Goal: Transaction & Acquisition: Purchase product/service

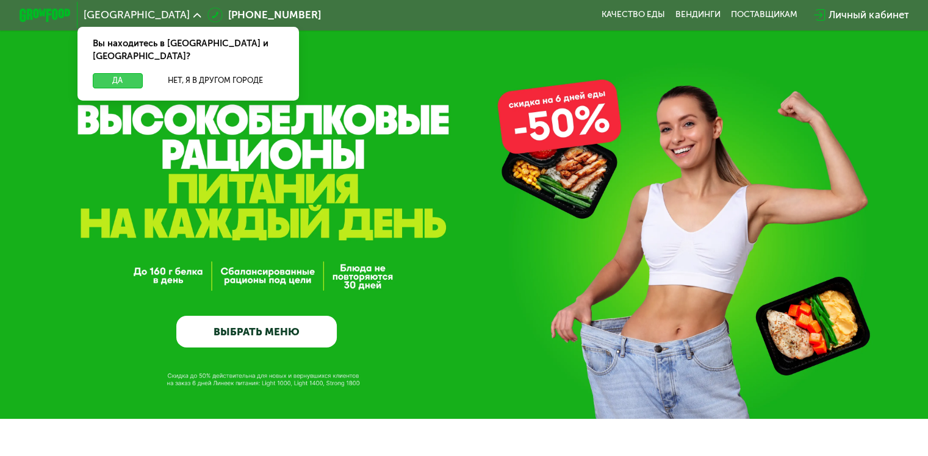
click at [120, 73] on button "Да" at bounding box center [117, 80] width 49 height 15
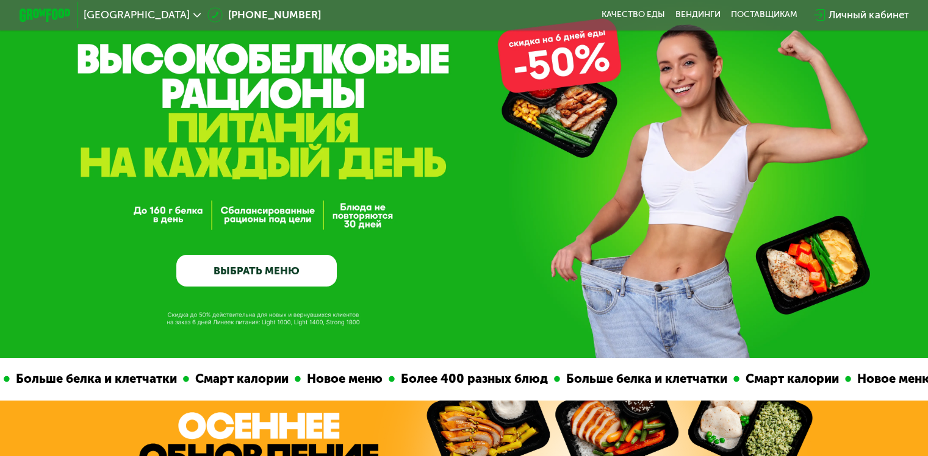
click at [257, 272] on link "ВЫБРАТЬ МЕНЮ" at bounding box center [256, 271] width 160 height 32
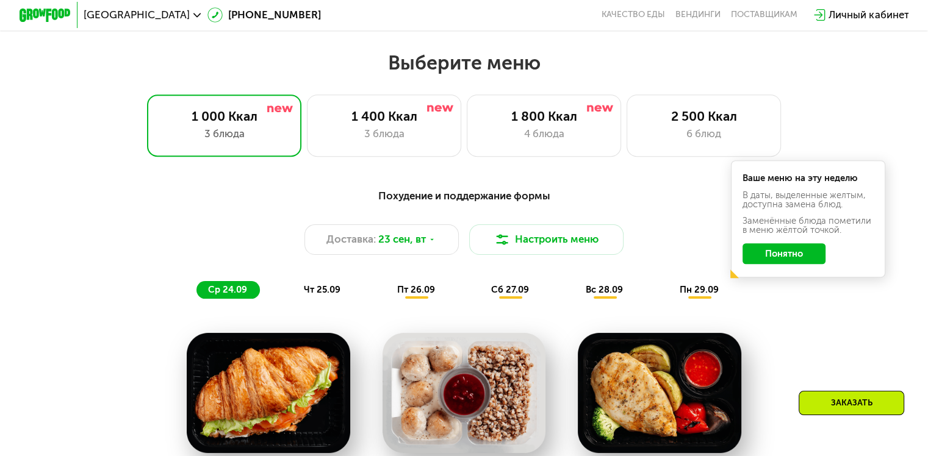
scroll to position [820, 0]
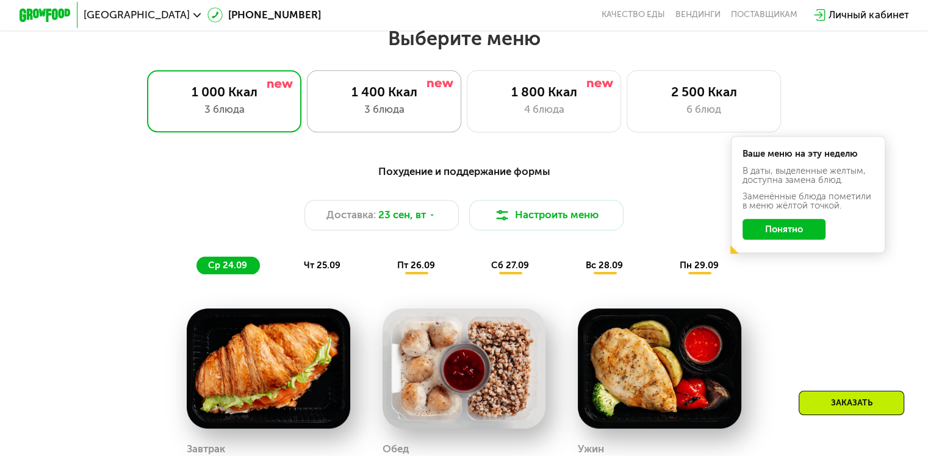
click at [407, 113] on div "3 блюда" at bounding box center [383, 109] width 127 height 15
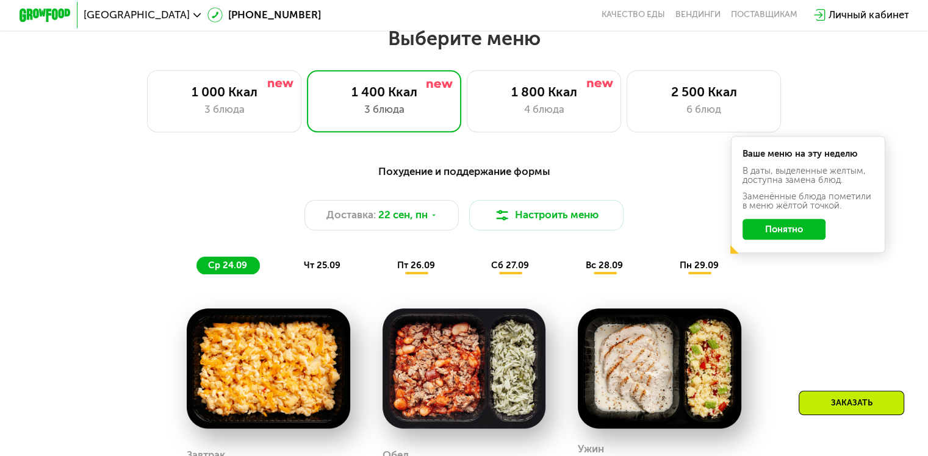
click at [681, 187] on div "Похудение и поддержание формы Доставка: [DATE] Настроить меню ср 24.09 чт 25.09…" at bounding box center [463, 219] width 763 height 112
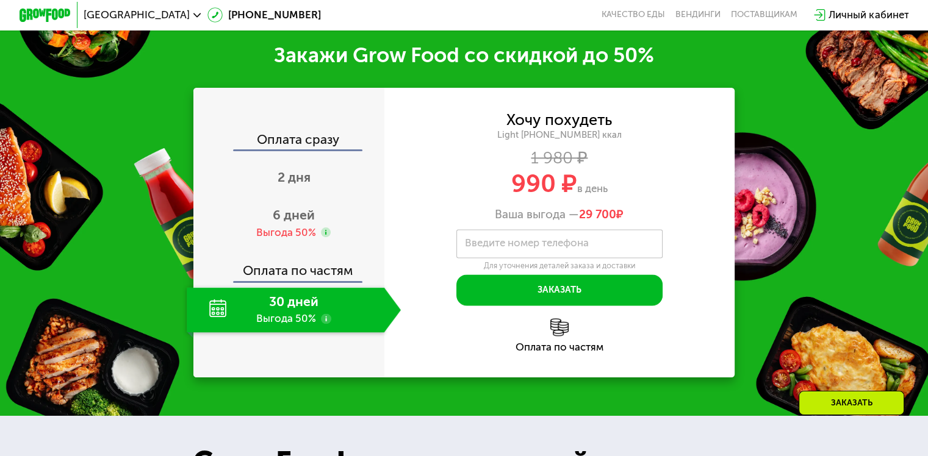
scroll to position [1552, 0]
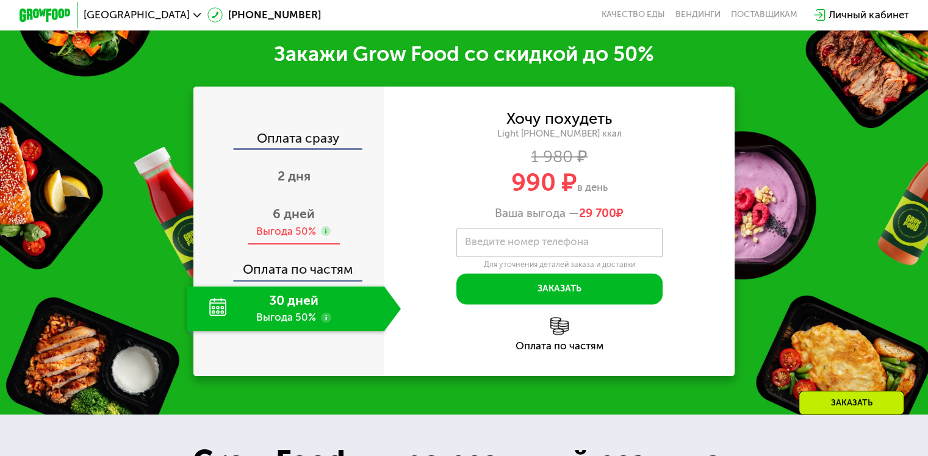
click at [265, 220] on div "6 дней Выгода 50%" at bounding box center [294, 222] width 214 height 45
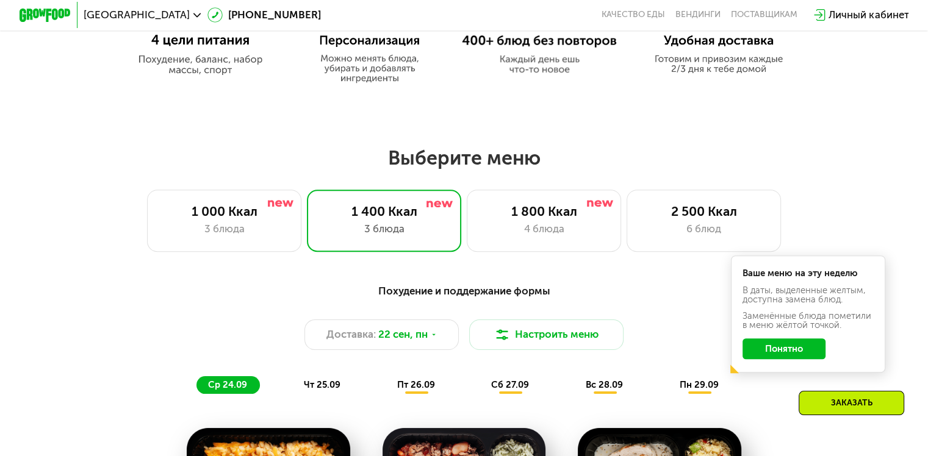
scroll to position [698, 0]
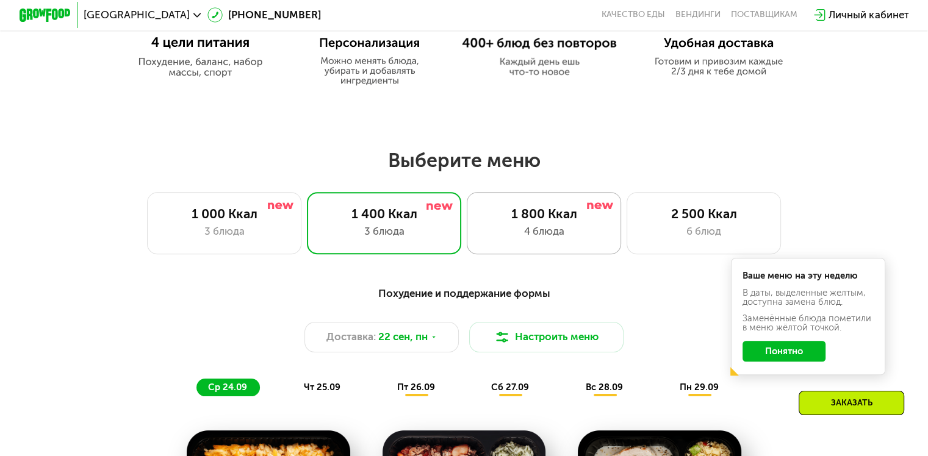
click at [554, 228] on div "4 блюда" at bounding box center [543, 231] width 127 height 15
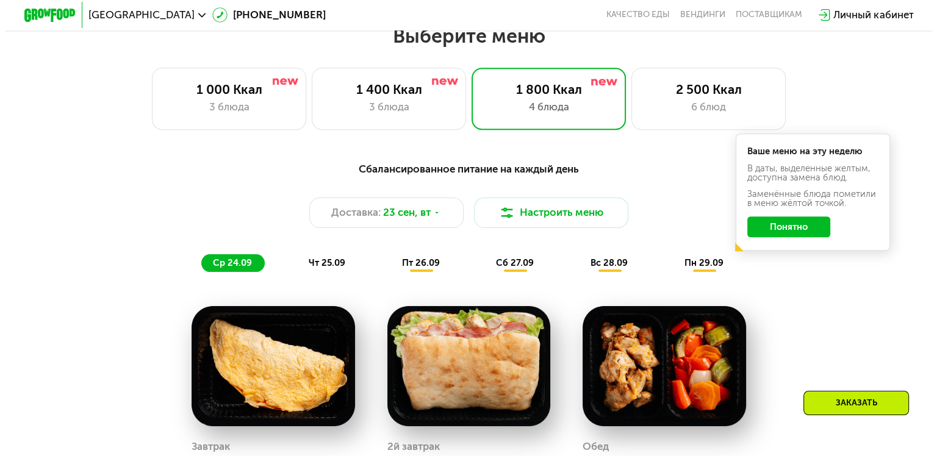
scroll to position [820, 0]
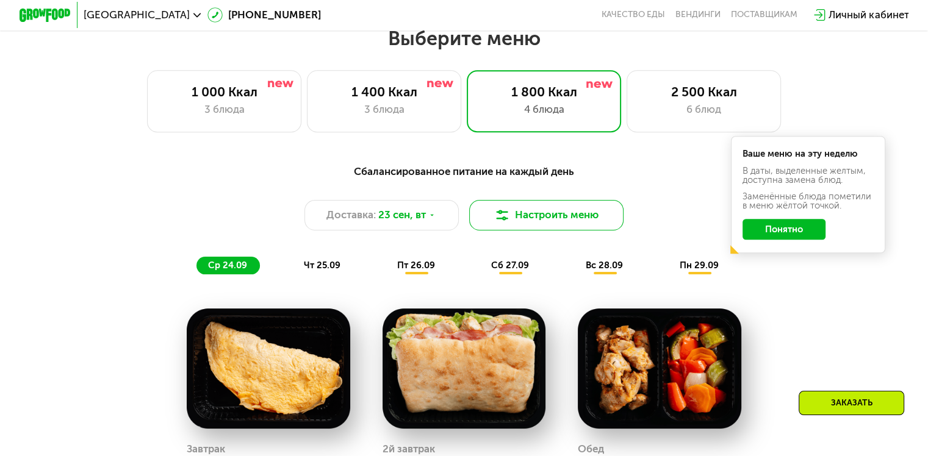
click at [559, 213] on button "Настроить меню" at bounding box center [546, 215] width 155 height 31
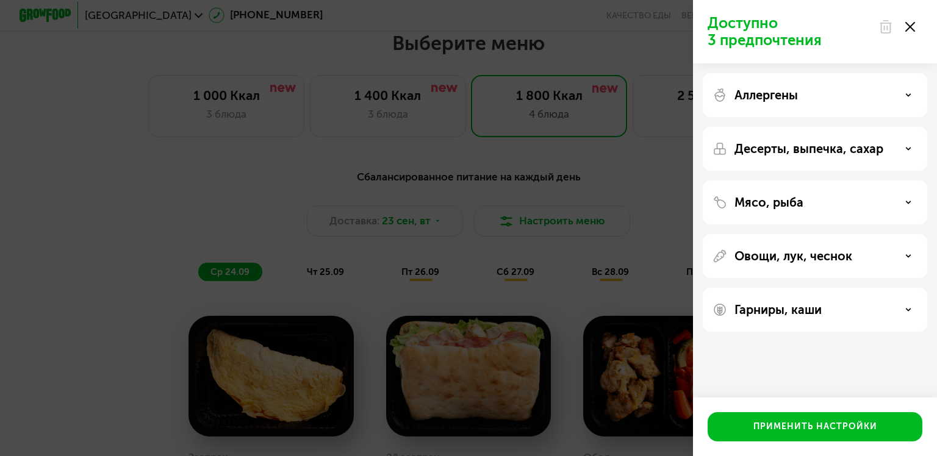
click at [829, 206] on div "Мясо, рыба" at bounding box center [814, 202] width 205 height 15
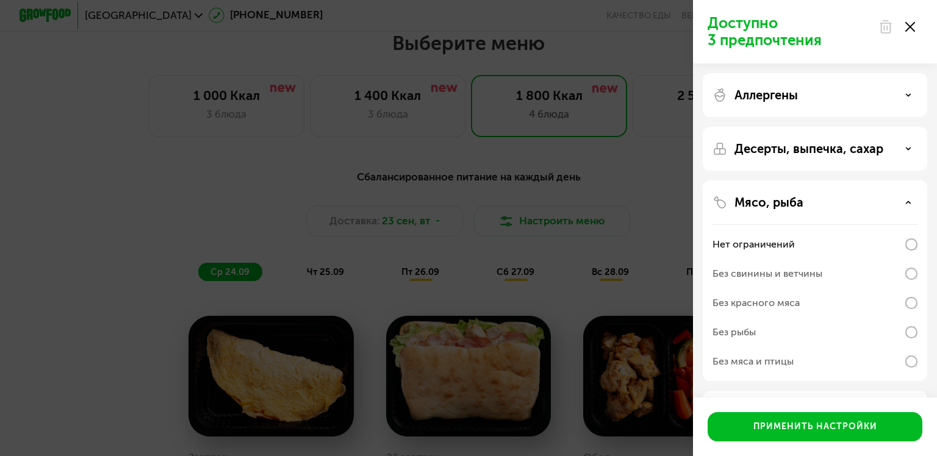
click at [844, 204] on div "Мясо, рыба" at bounding box center [814, 202] width 205 height 15
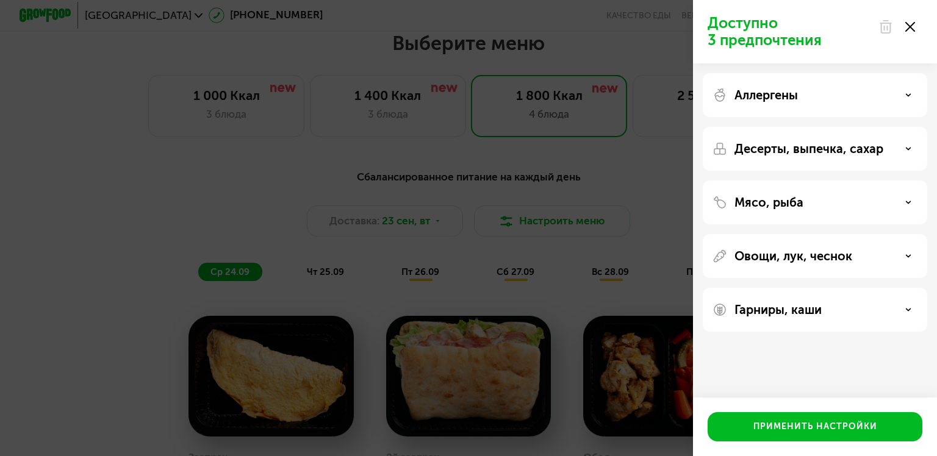
click at [826, 259] on p "Овощи, лук, чеснок" at bounding box center [793, 256] width 118 height 15
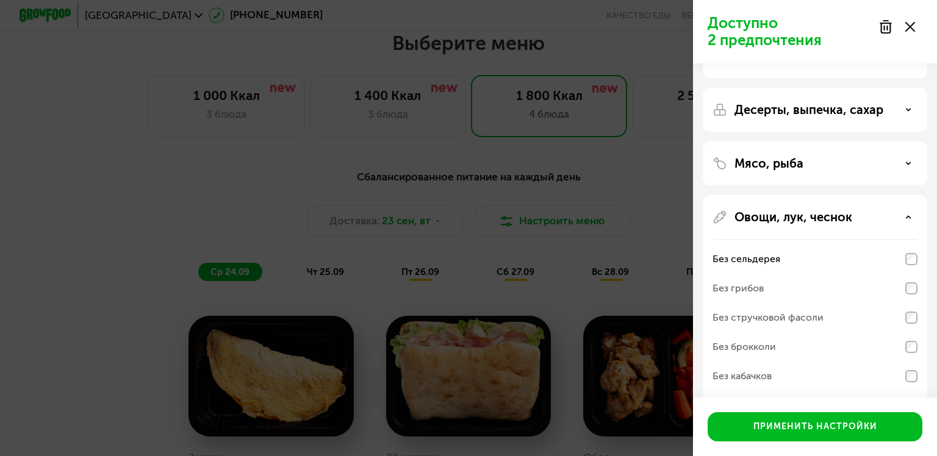
scroll to position [0, 0]
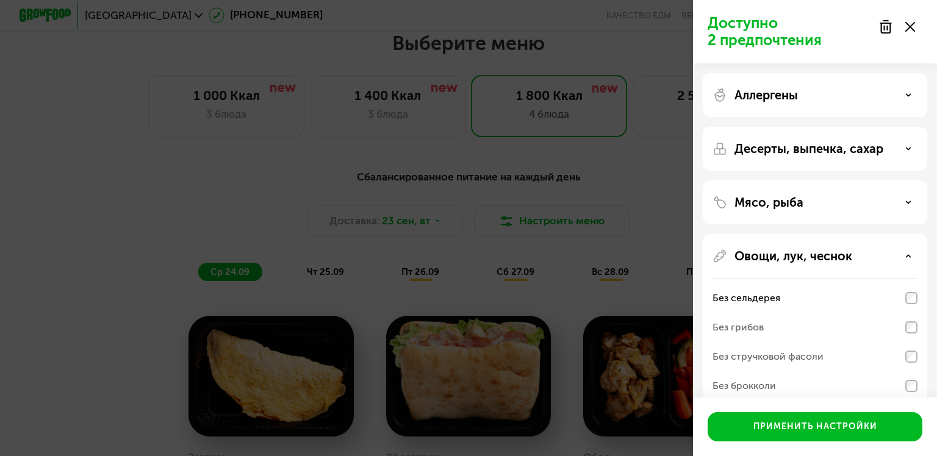
click at [803, 94] on div "Аллергены" at bounding box center [814, 95] width 205 height 15
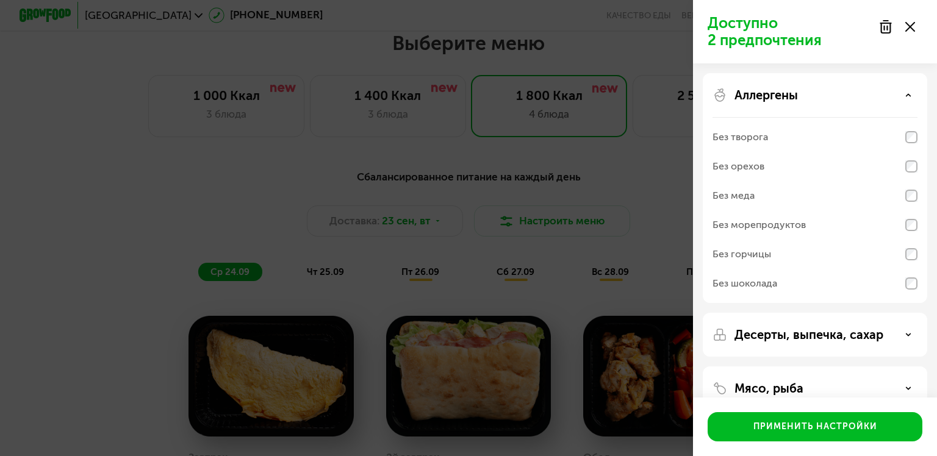
click at [859, 99] on div "Аллергены" at bounding box center [814, 95] width 205 height 15
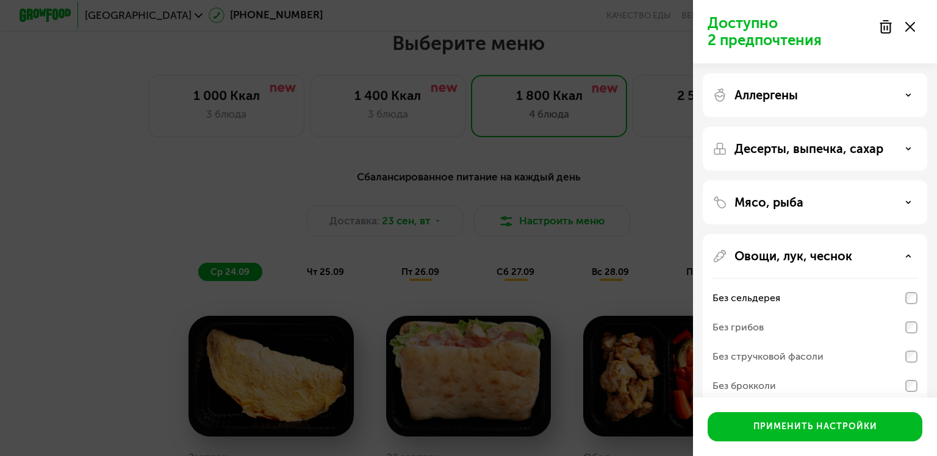
click at [823, 146] on p "Десерты, выпечка, сахар" at bounding box center [808, 148] width 149 height 15
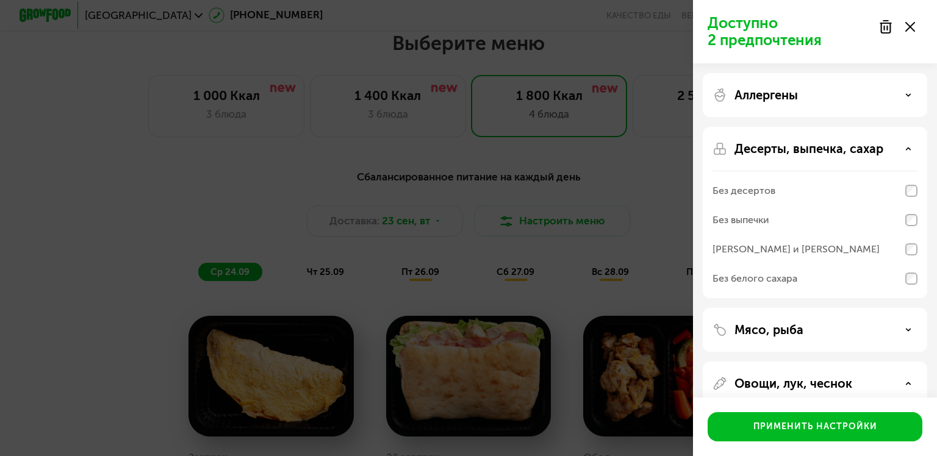
click at [829, 156] on div "Десерты, выпечка, сахар Без десертов Без выпечки Без сэндвичей и круассанов Без…" at bounding box center [815, 212] width 224 height 171
click at [920, 146] on div "Десерты, выпечка, сахар Без десертов Без выпечки Без сэндвичей и круассанов Без…" at bounding box center [815, 212] width 224 height 171
drag, startPoint x: 910, startPoint y: 152, endPoint x: 896, endPoint y: 166, distance: 19.4
click at [908, 152] on div "Десерты, выпечка, сахар" at bounding box center [814, 148] width 205 height 15
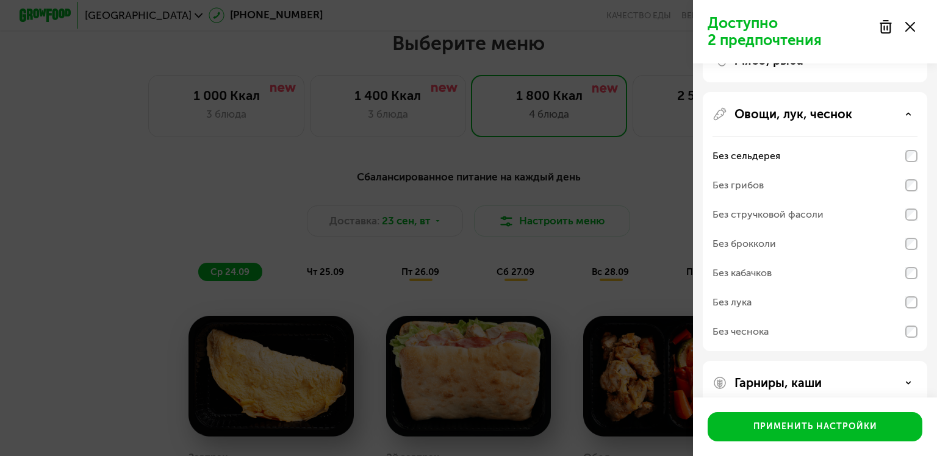
scroll to position [161, 0]
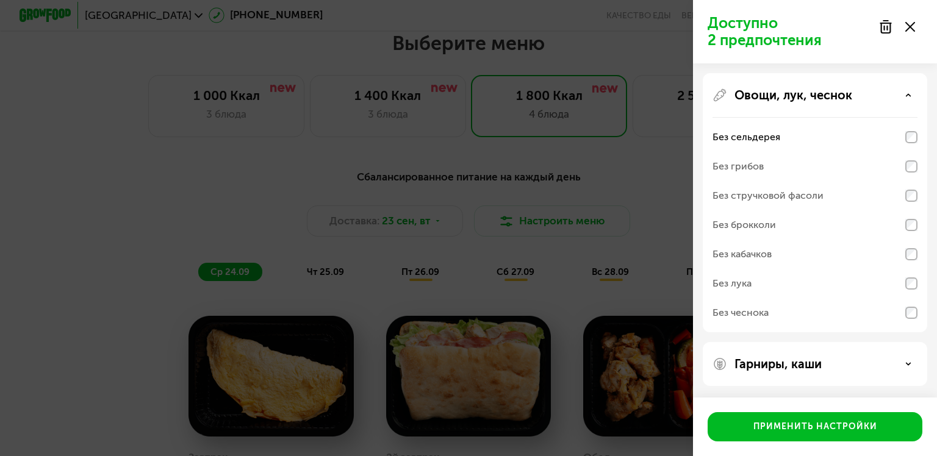
drag, startPoint x: 825, startPoint y: 376, endPoint x: 831, endPoint y: 368, distance: 10.0
click at [828, 372] on div "Гарниры, каши" at bounding box center [815, 364] width 224 height 44
click at [828, 357] on div "Гарниры, каши" at bounding box center [814, 364] width 205 height 15
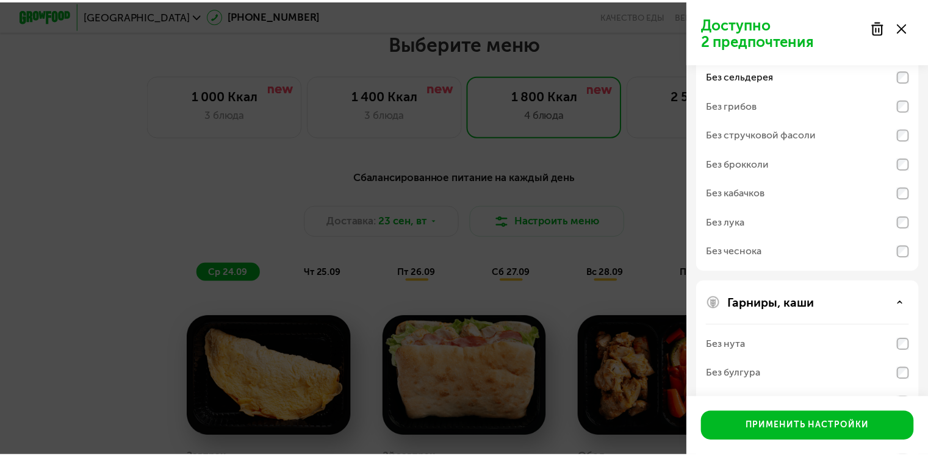
scroll to position [318, 0]
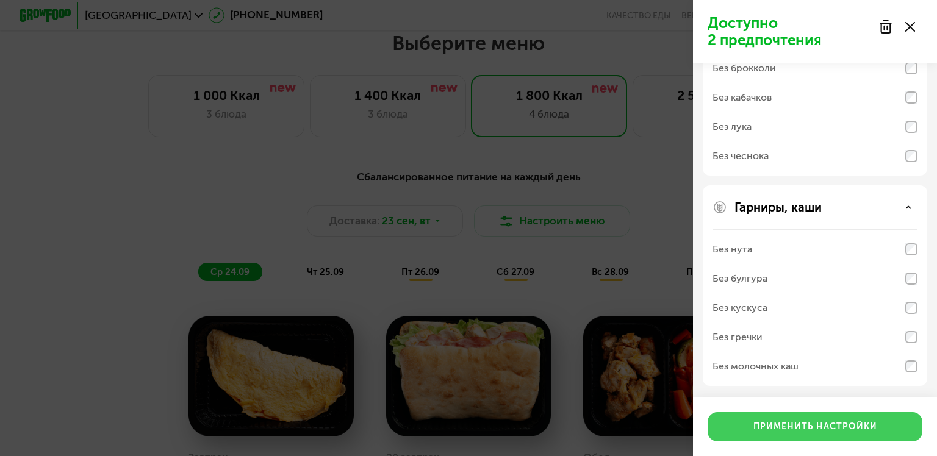
click at [817, 427] on div "Применить настройки" at bounding box center [815, 427] width 124 height 12
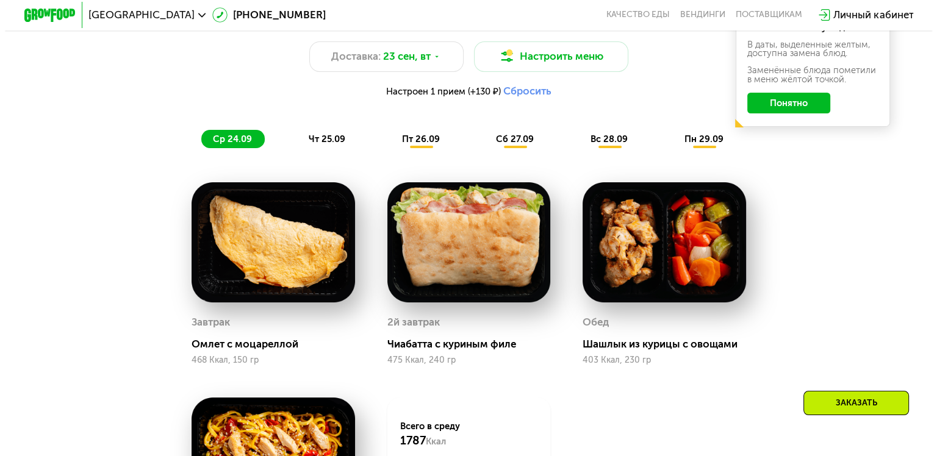
scroll to position [881, 0]
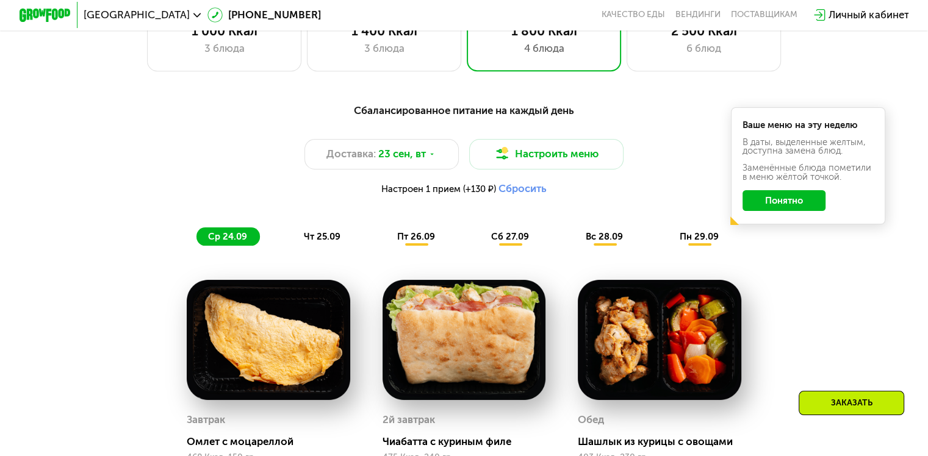
click at [522, 188] on button "Сбросить" at bounding box center [522, 188] width 48 height 13
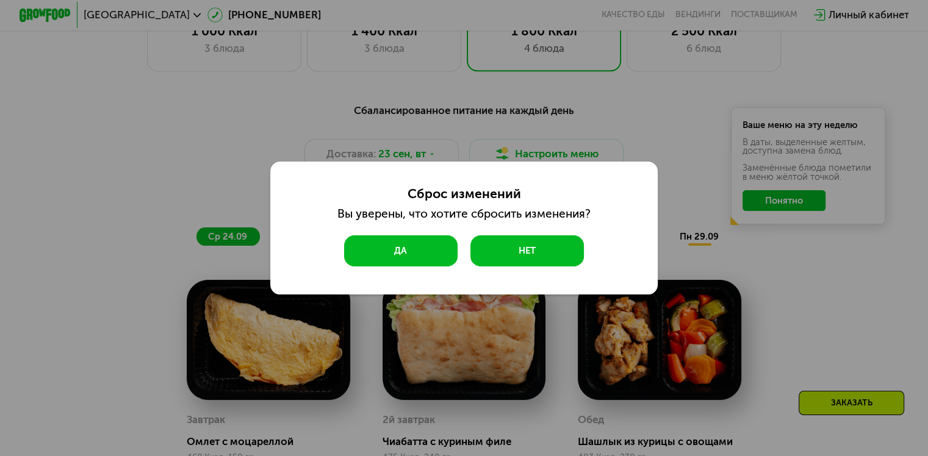
click at [442, 251] on button "Да" at bounding box center [400, 250] width 113 height 31
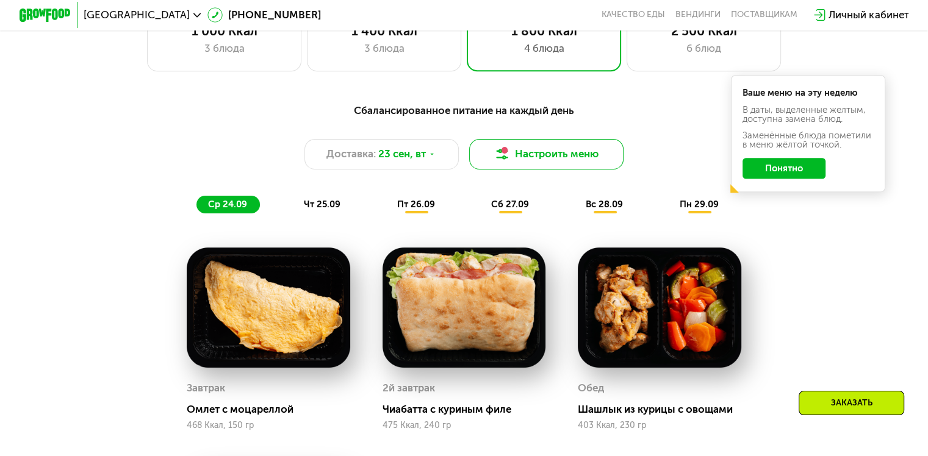
click at [510, 159] on button "Настроить меню" at bounding box center [546, 154] width 155 height 31
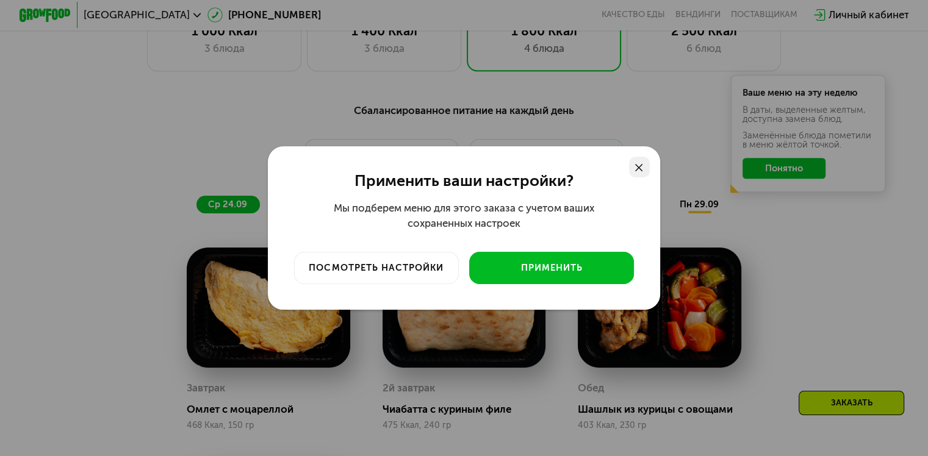
click at [639, 168] on use at bounding box center [639, 168] width 8 height 8
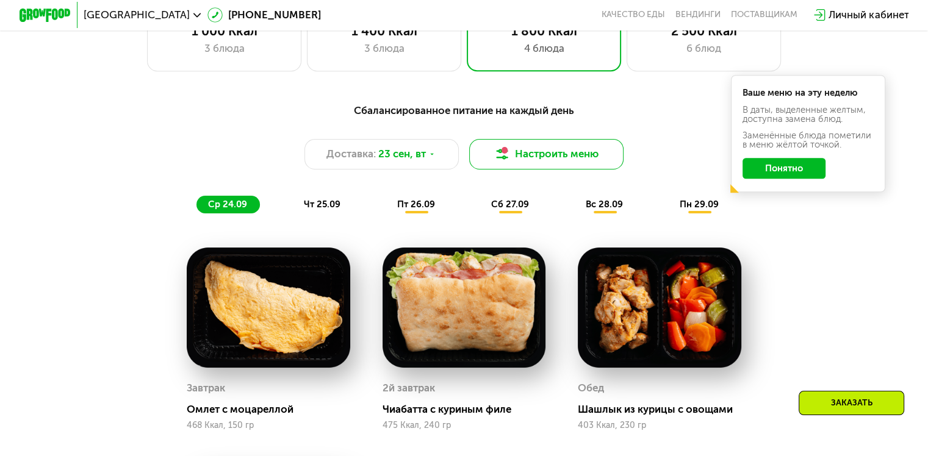
click at [550, 158] on button "Настроить меню" at bounding box center [546, 154] width 155 height 31
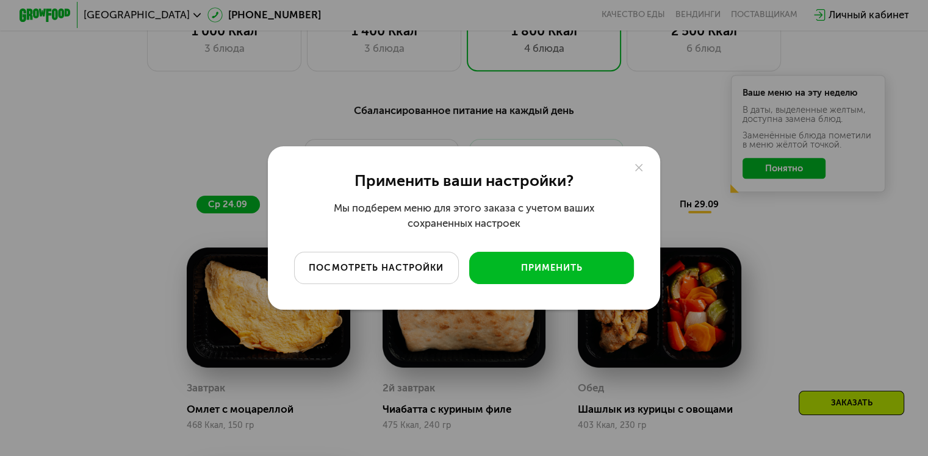
click at [387, 263] on div "посмотреть настройки" at bounding box center [376, 268] width 146 height 13
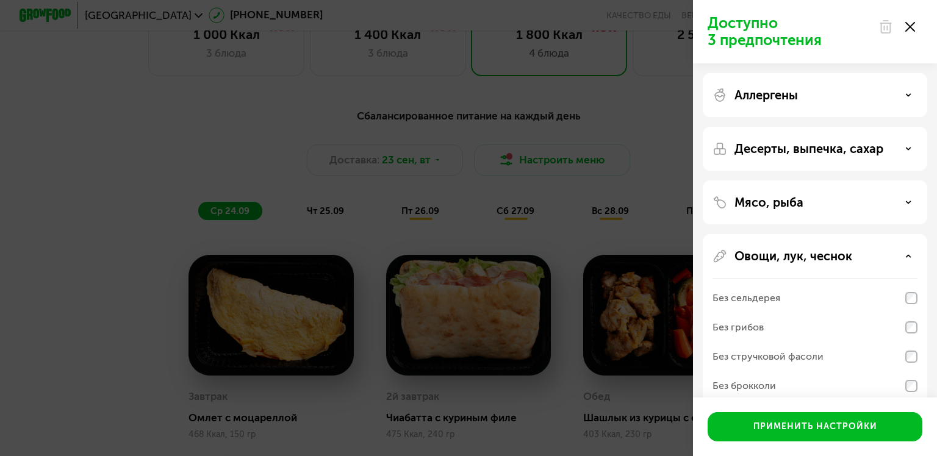
drag, startPoint x: 906, startPoint y: 26, endPoint x: 904, endPoint y: 34, distance: 8.1
click at [906, 24] on icon at bounding box center [910, 27] width 10 height 10
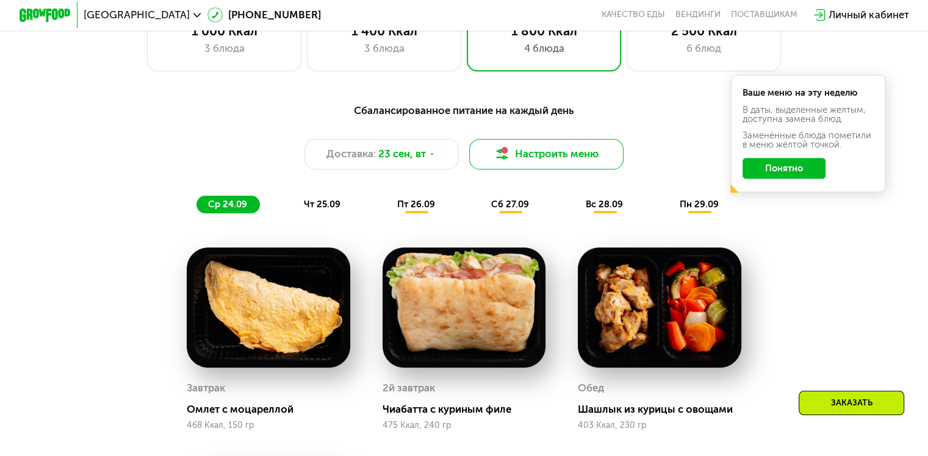
click at [547, 153] on button "Настроить меню" at bounding box center [546, 154] width 155 height 31
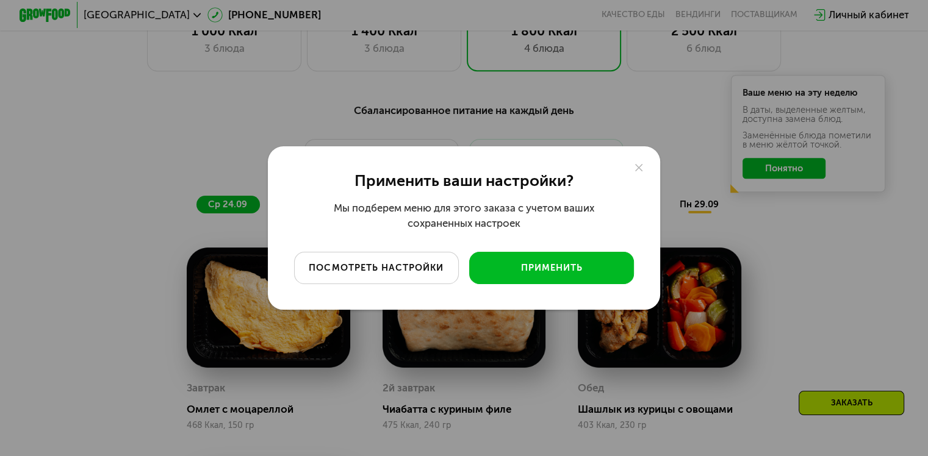
click at [383, 270] on div "посмотреть настройки" at bounding box center [376, 268] width 146 height 13
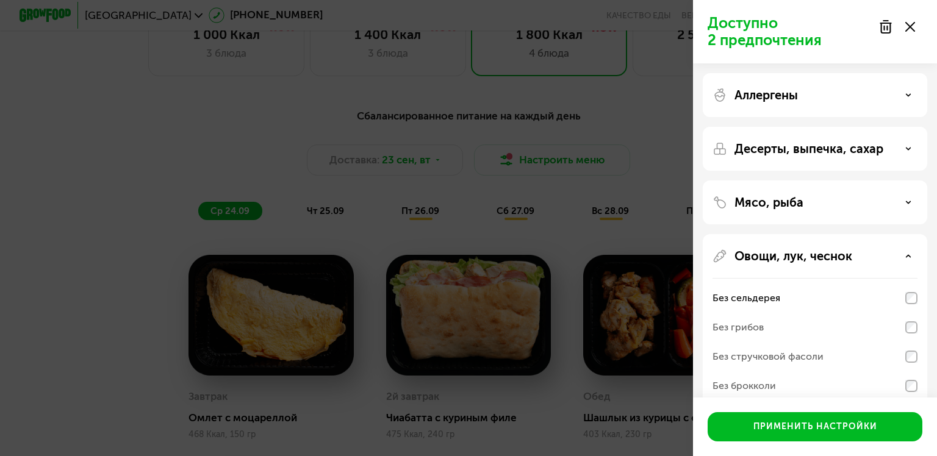
click at [893, 25] on div at bounding box center [896, 27] width 51 height 24
click at [883, 27] on use at bounding box center [885, 27] width 10 height 12
click at [909, 25] on icon at bounding box center [910, 27] width 10 height 10
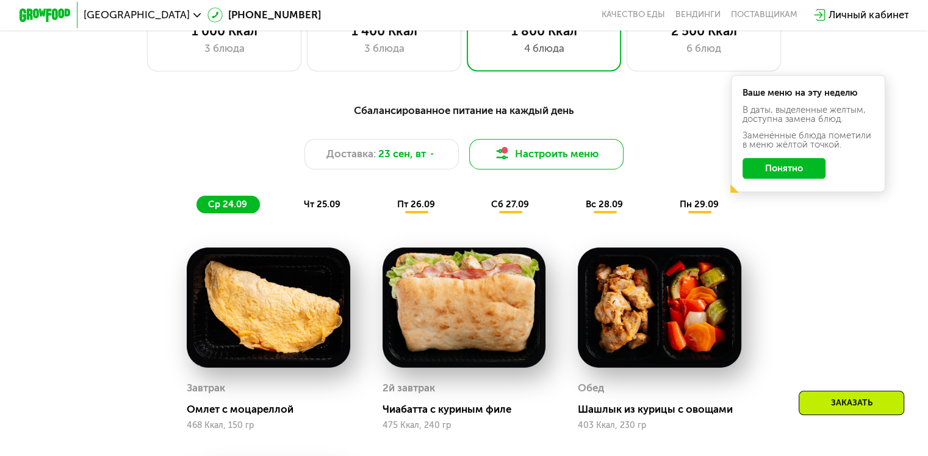
click at [543, 166] on button "Настроить меню" at bounding box center [546, 154] width 155 height 31
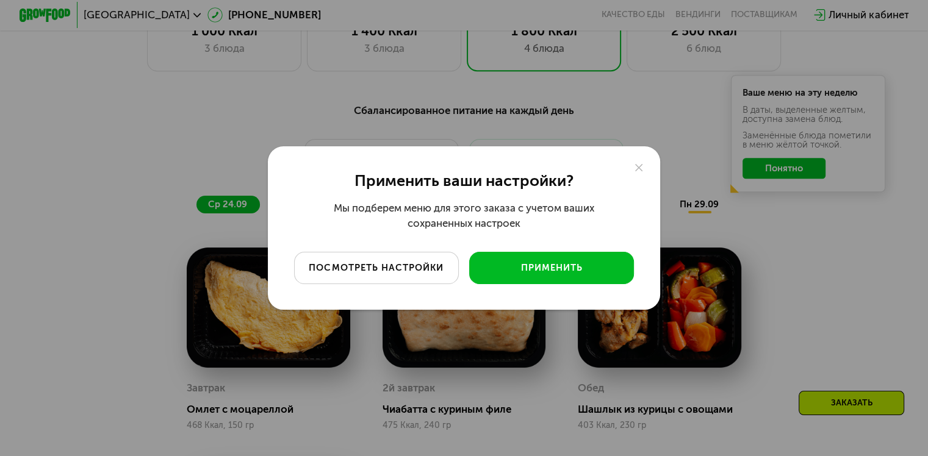
click at [393, 267] on div "посмотреть настройки" at bounding box center [376, 268] width 146 height 13
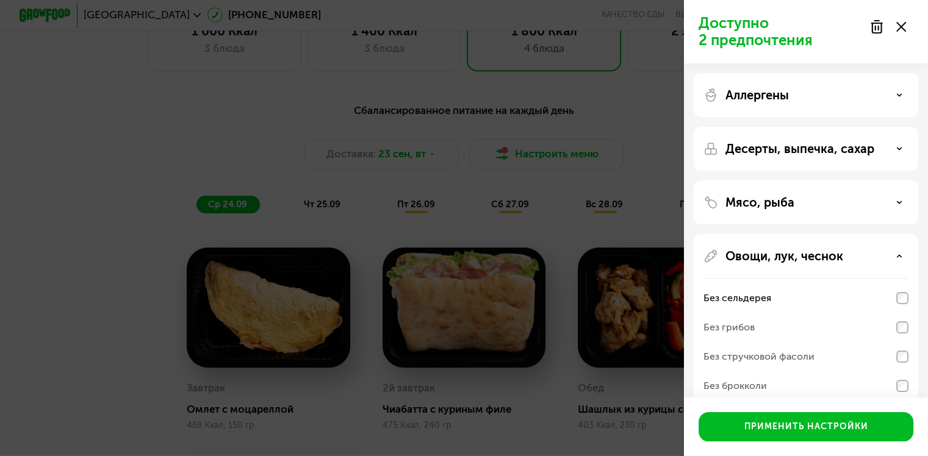
click at [880, 27] on use at bounding box center [876, 27] width 10 height 12
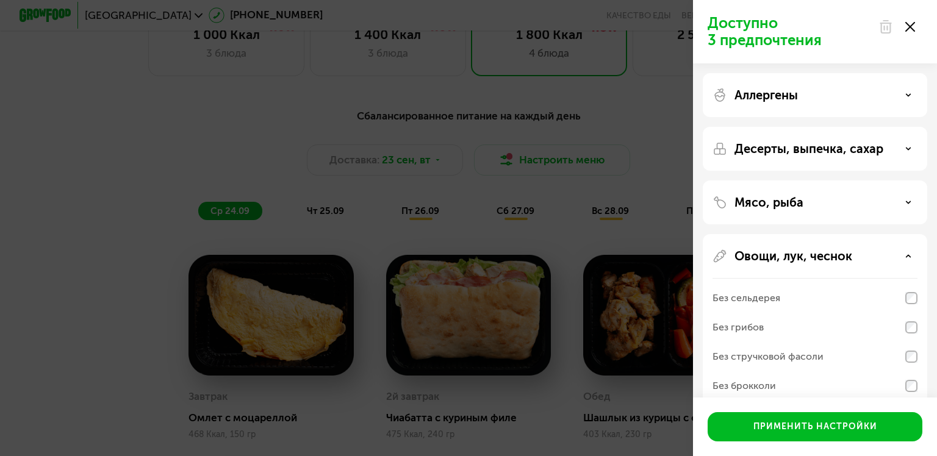
click at [880, 27] on icon at bounding box center [885, 27] width 15 height 15
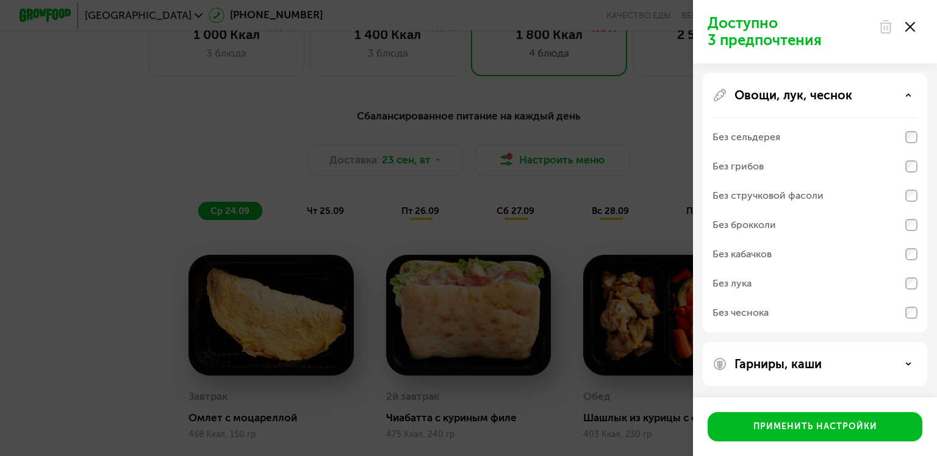
scroll to position [0, 0]
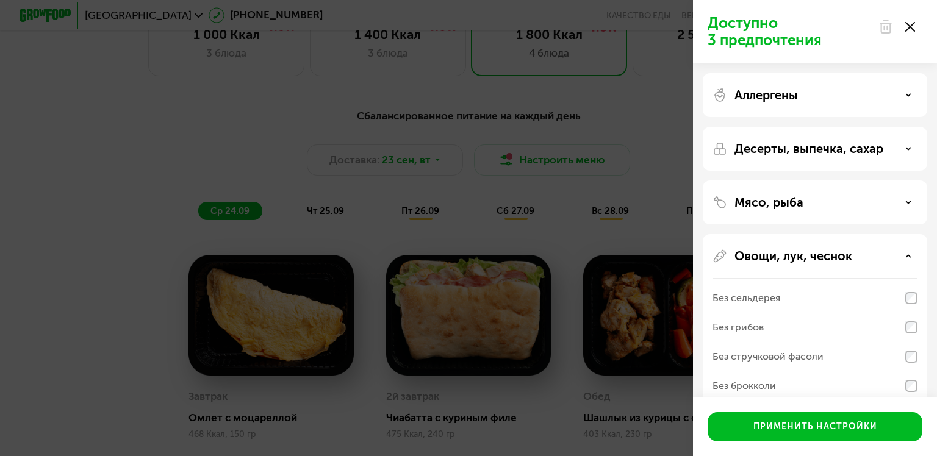
click at [881, 26] on use at bounding box center [885, 27] width 10 height 12
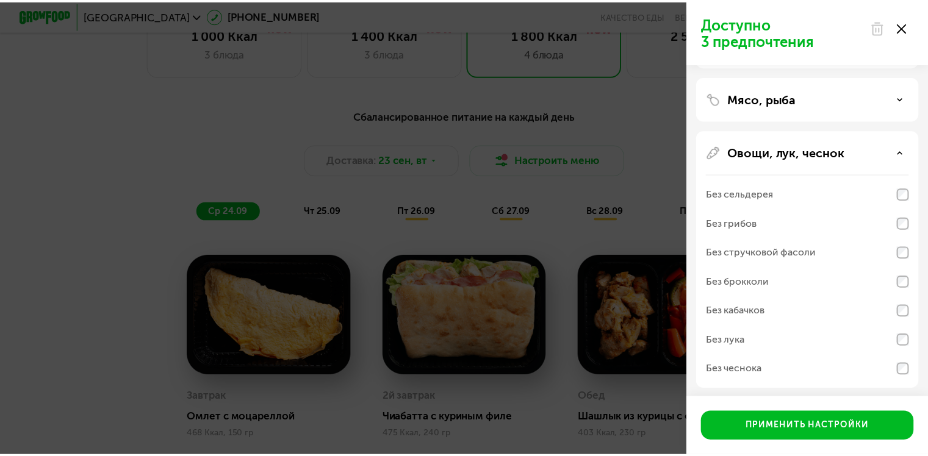
scroll to position [161, 0]
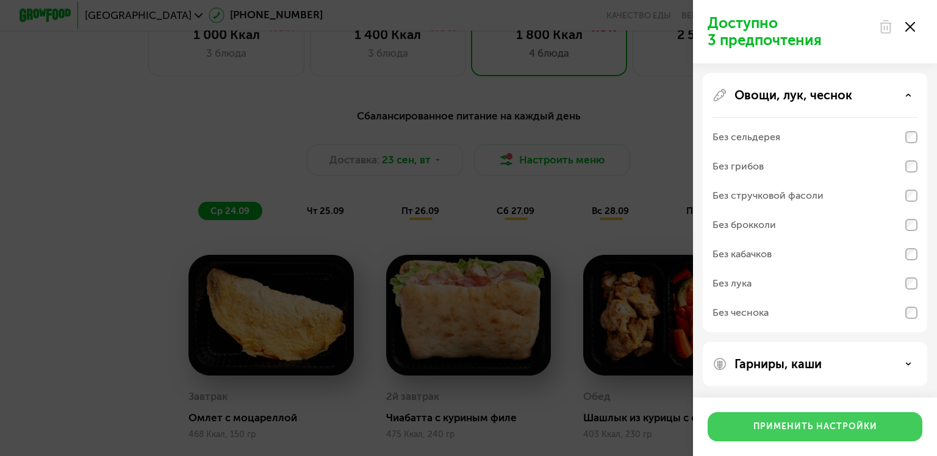
click at [851, 432] on div "Применить настройки" at bounding box center [815, 427] width 124 height 12
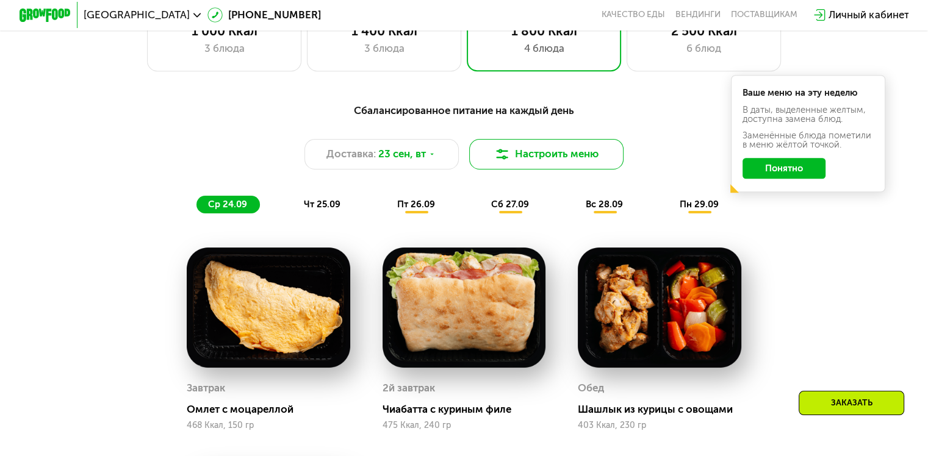
click at [554, 154] on button "Настроить меню" at bounding box center [546, 154] width 155 height 31
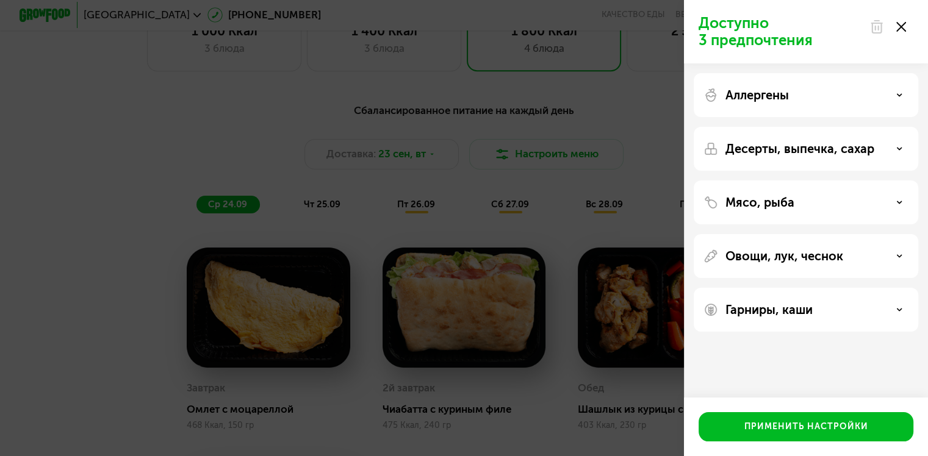
click at [559, 123] on div "Доступно 3 предпочтения Аллергены Десерты, выпечка, сахар Мясо, рыба Овощи, лук…" at bounding box center [464, 228] width 928 height 456
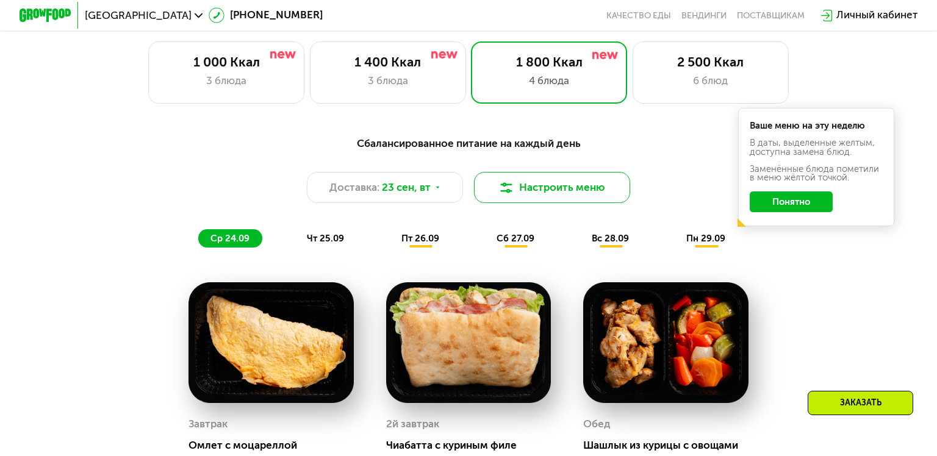
scroll to position [820, 0]
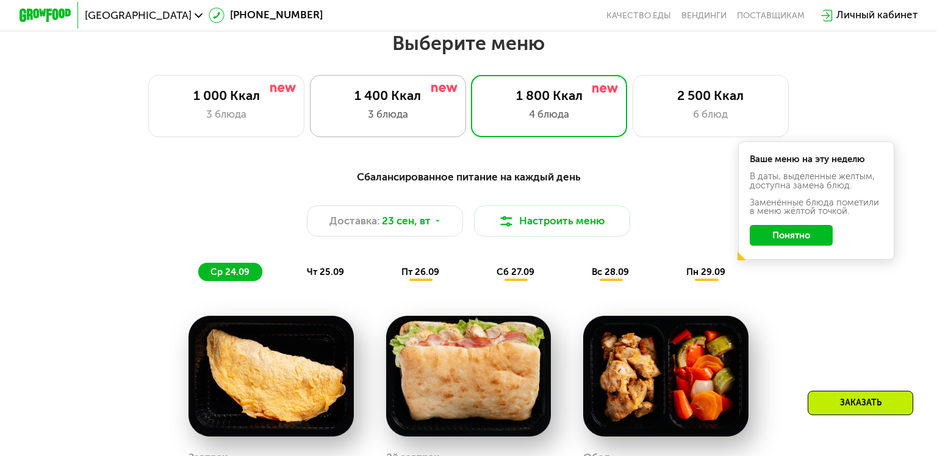
click at [422, 87] on div "1 400 Ккал 3 блюда" at bounding box center [388, 106] width 156 height 62
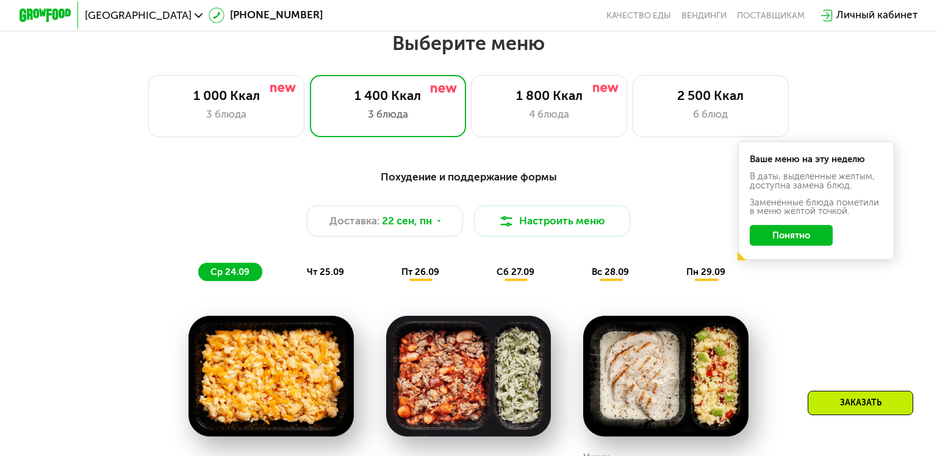
click at [324, 276] on span "чт 25.09" at bounding box center [325, 272] width 37 height 11
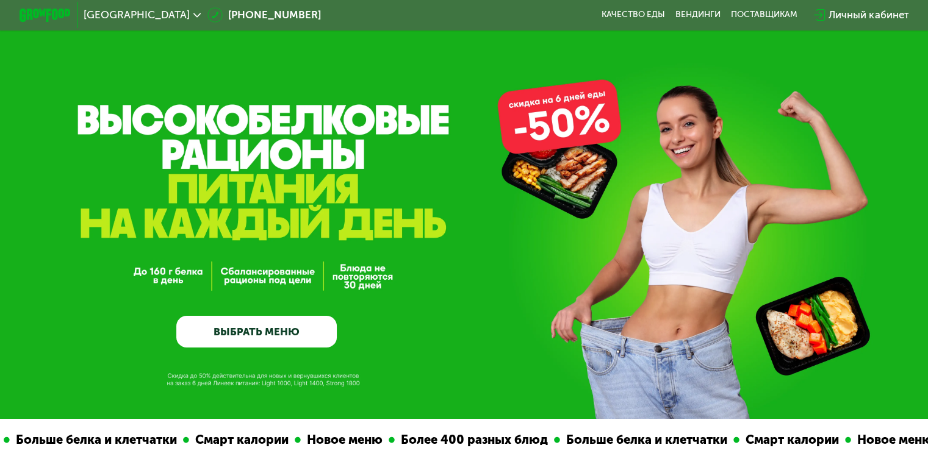
click at [254, 348] on link "ВЫБРАТЬ МЕНЮ" at bounding box center [256, 332] width 160 height 32
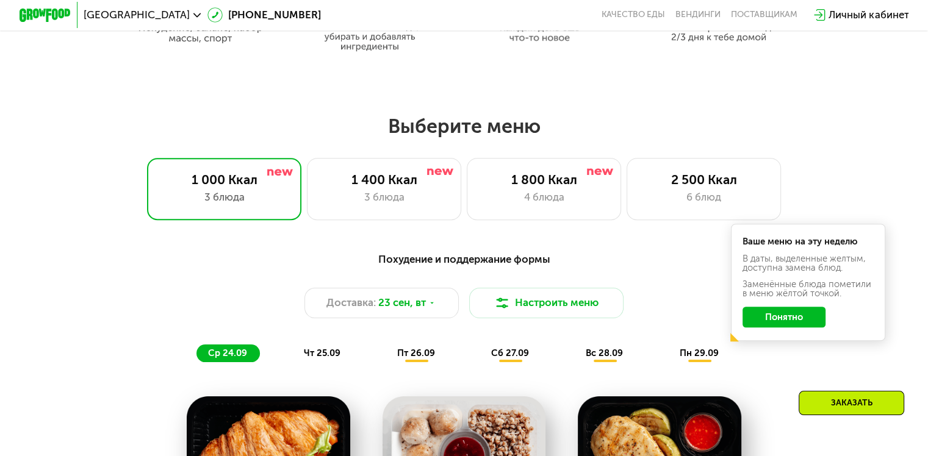
scroll to position [820, 0]
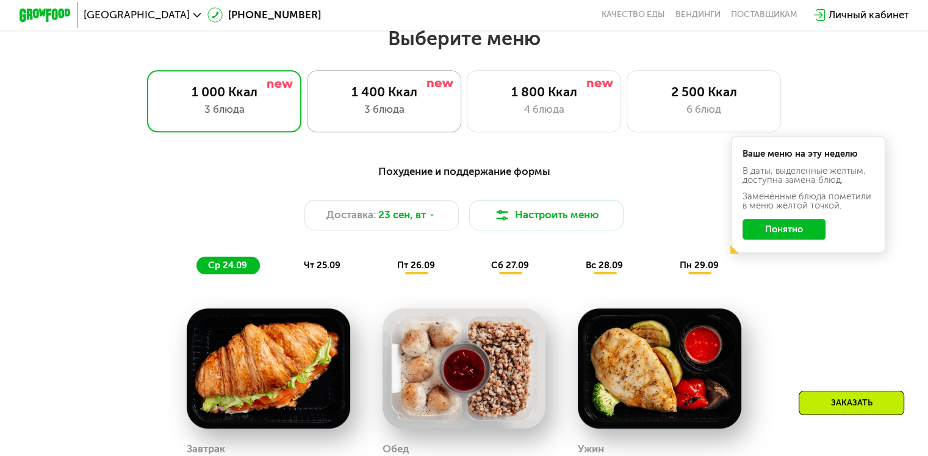
click at [388, 110] on div "3 блюда" at bounding box center [383, 109] width 127 height 15
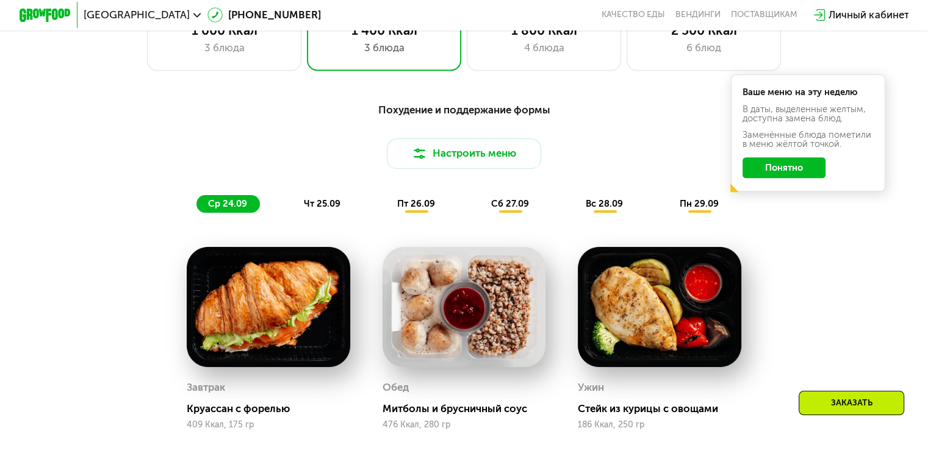
scroll to position [881, 0]
click at [318, 210] on span "чт 25.09" at bounding box center [322, 204] width 37 height 11
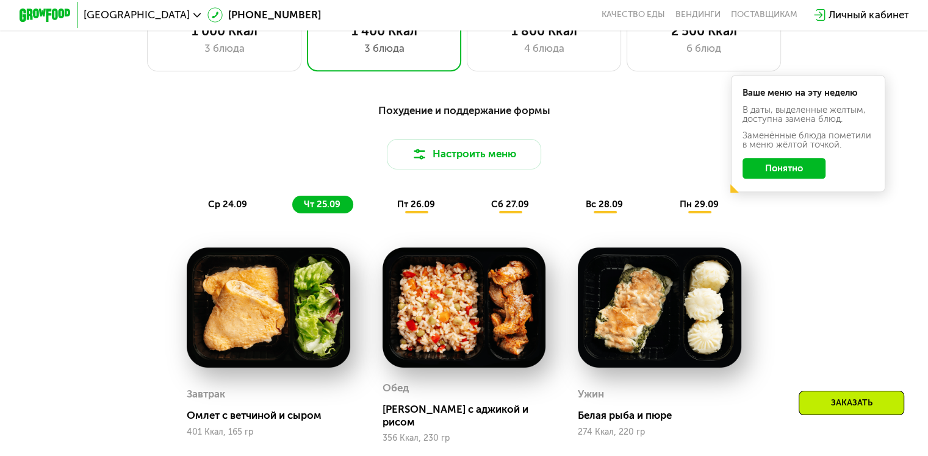
click at [418, 206] on span "пт 26.09" at bounding box center [416, 204] width 38 height 11
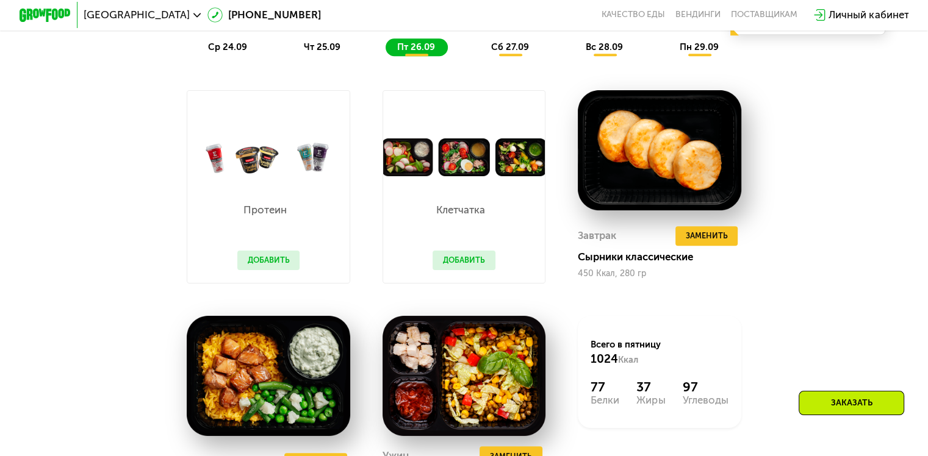
scroll to position [1003, 0]
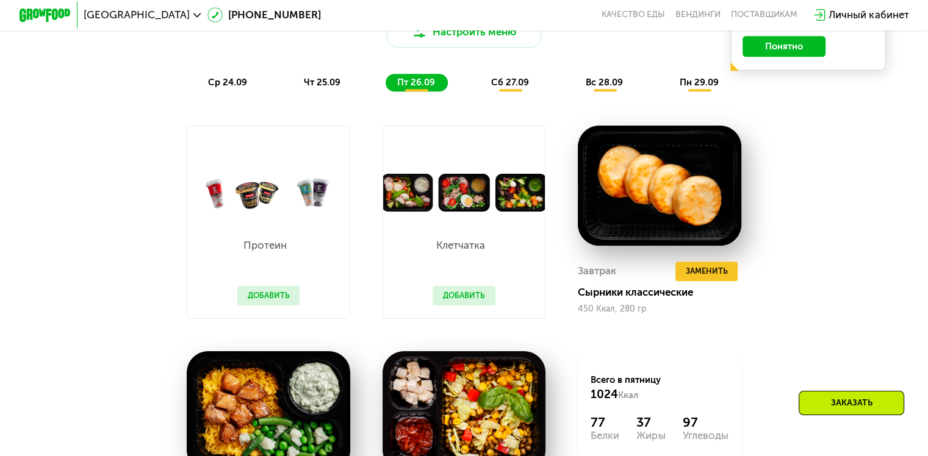
click at [523, 88] on span "сб 27.09" at bounding box center [510, 82] width 38 height 11
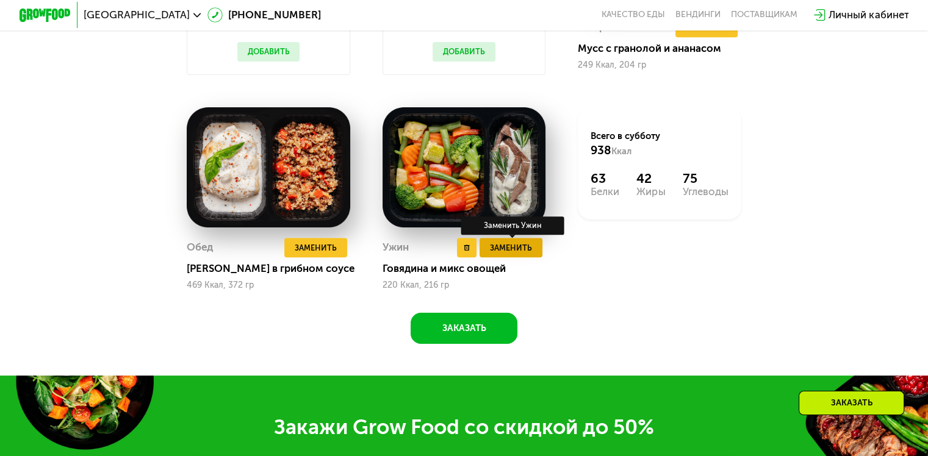
scroll to position [881, 0]
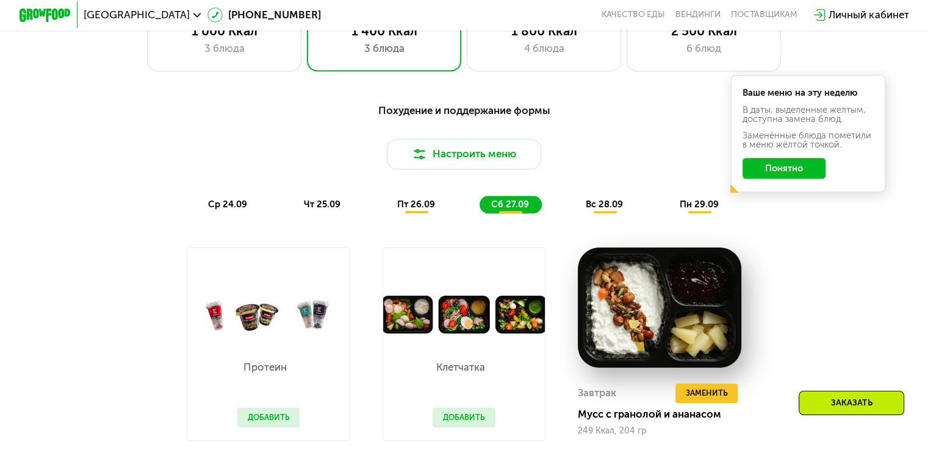
click at [232, 202] on div "ср 24.09" at bounding box center [227, 205] width 63 height 18
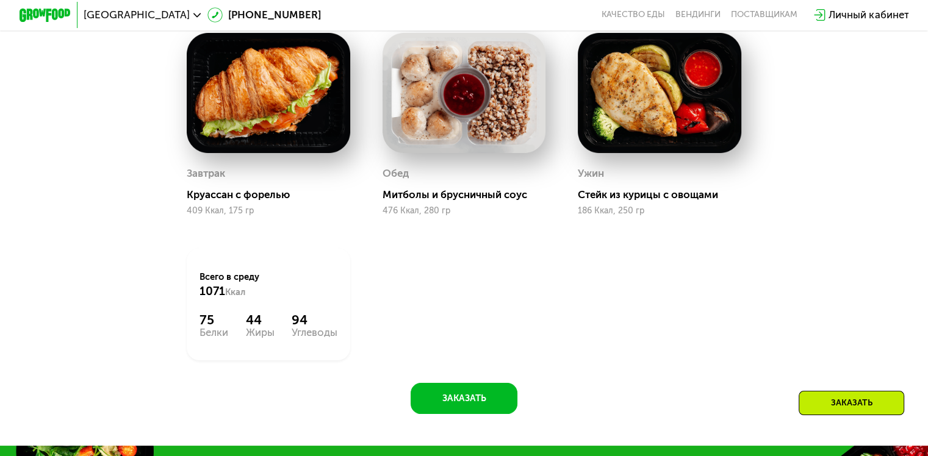
scroll to position [1308, 0]
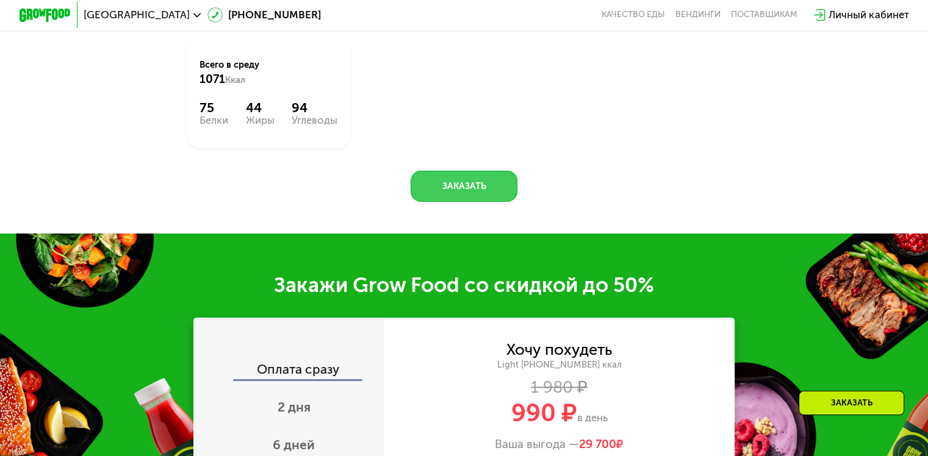
click at [453, 198] on button "Заказать" at bounding box center [463, 186] width 107 height 31
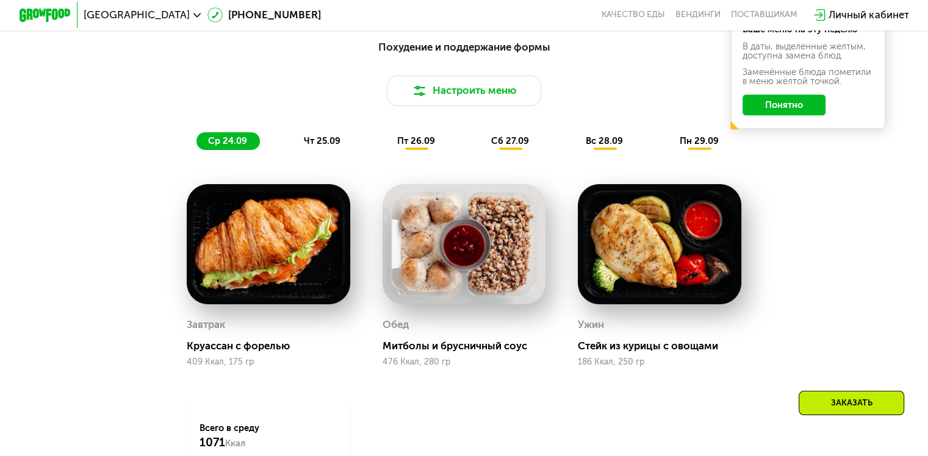
scroll to position [942, 0]
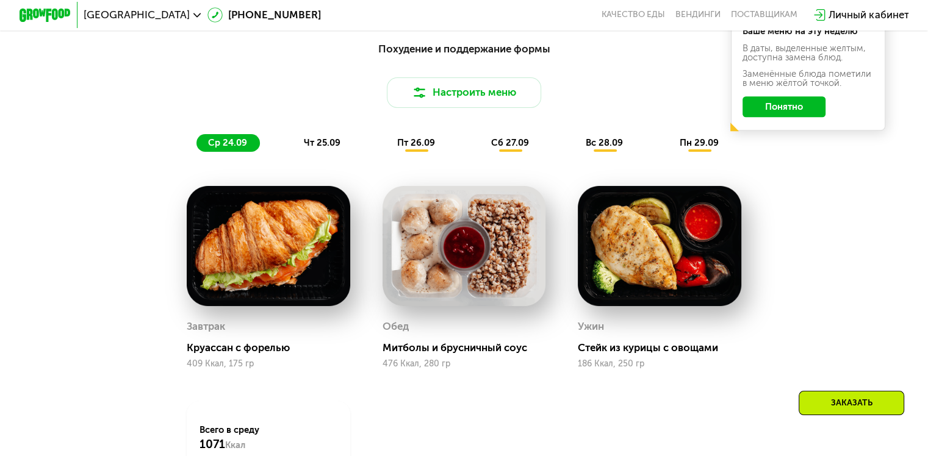
click at [512, 145] on span "сб 27.09" at bounding box center [510, 142] width 38 height 11
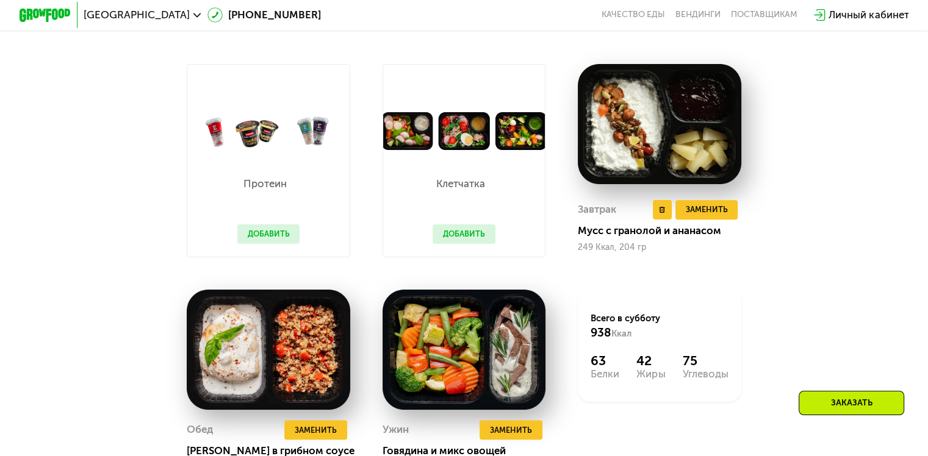
scroll to position [881, 0]
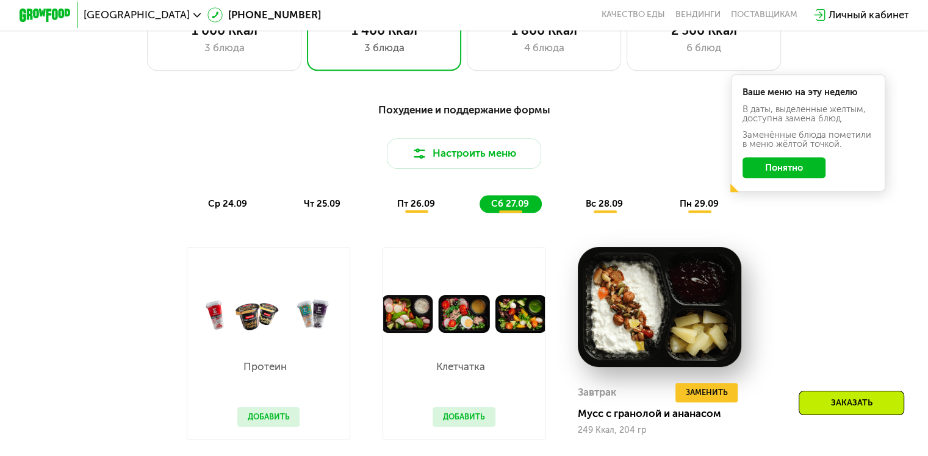
click at [605, 213] on div "вс 28.09" at bounding box center [605, 204] width 62 height 18
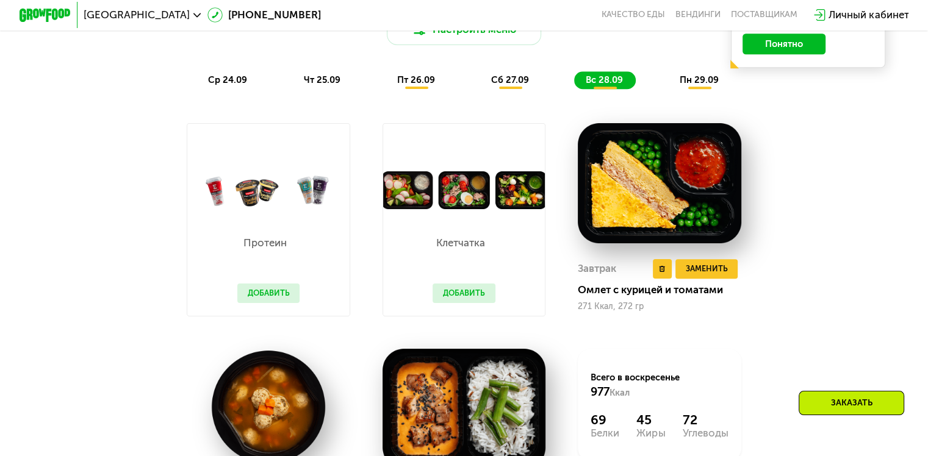
scroll to position [1003, 0]
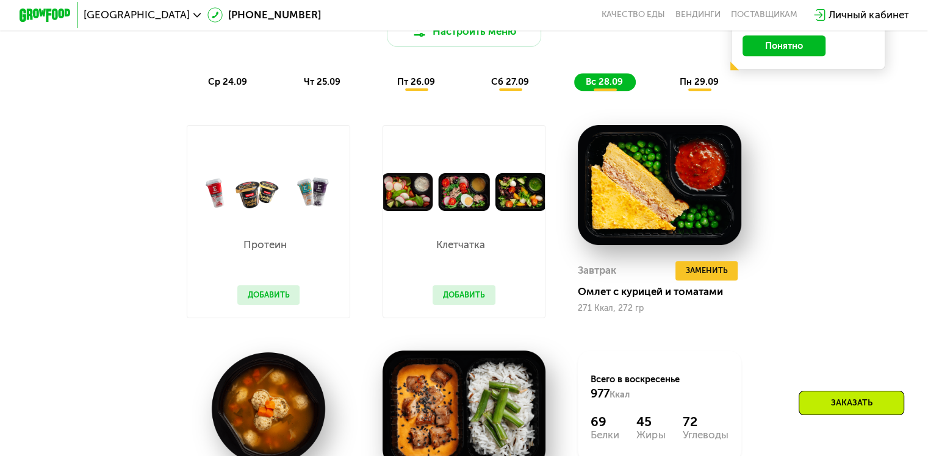
click at [701, 85] on span "пн 29.09" at bounding box center [698, 81] width 39 height 11
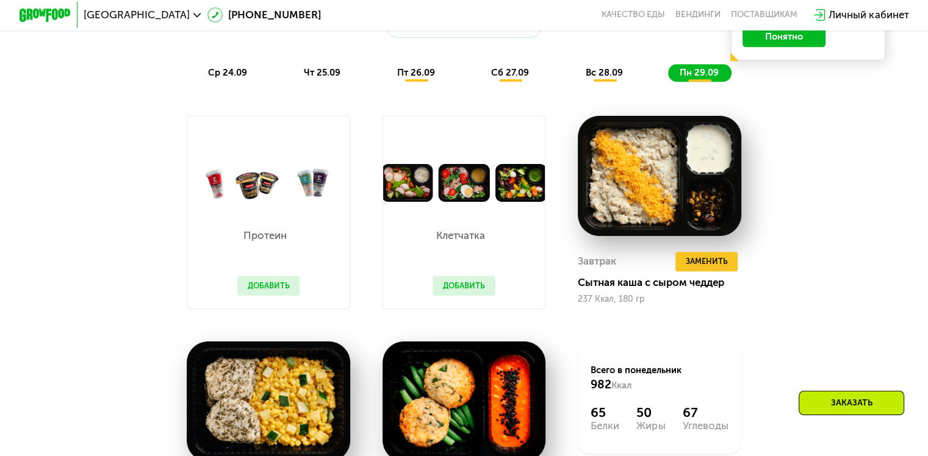
scroll to position [1186, 0]
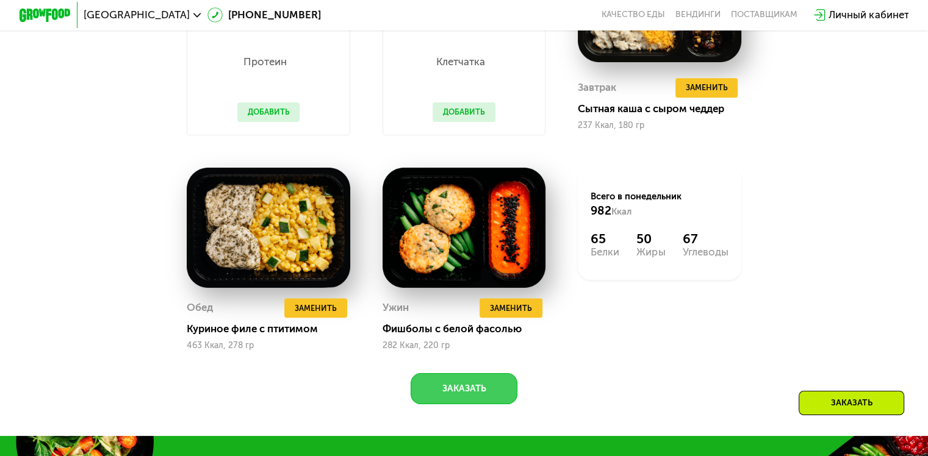
click at [458, 396] on button "Заказать" at bounding box center [463, 388] width 107 height 31
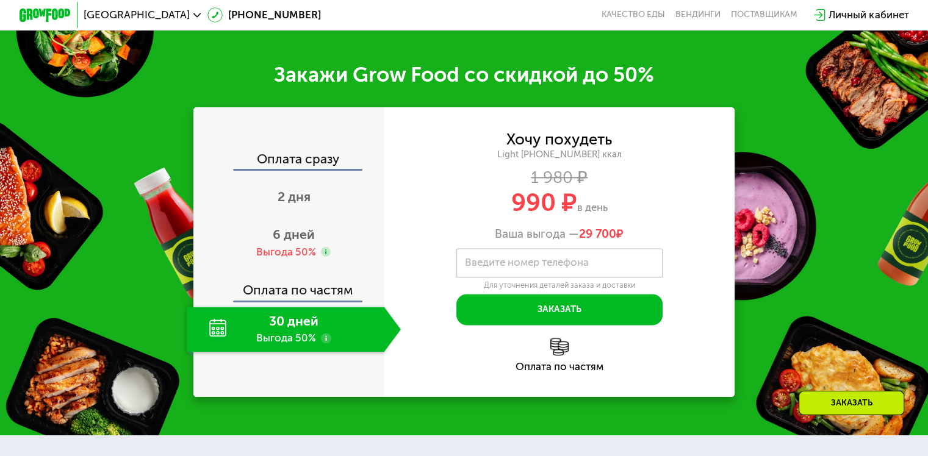
scroll to position [1635, 0]
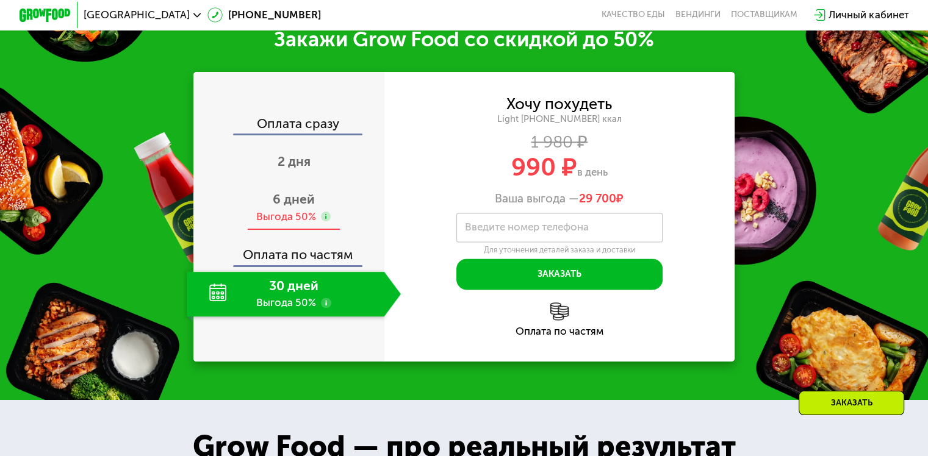
click at [276, 224] on div "Выгода 50%" at bounding box center [286, 217] width 60 height 14
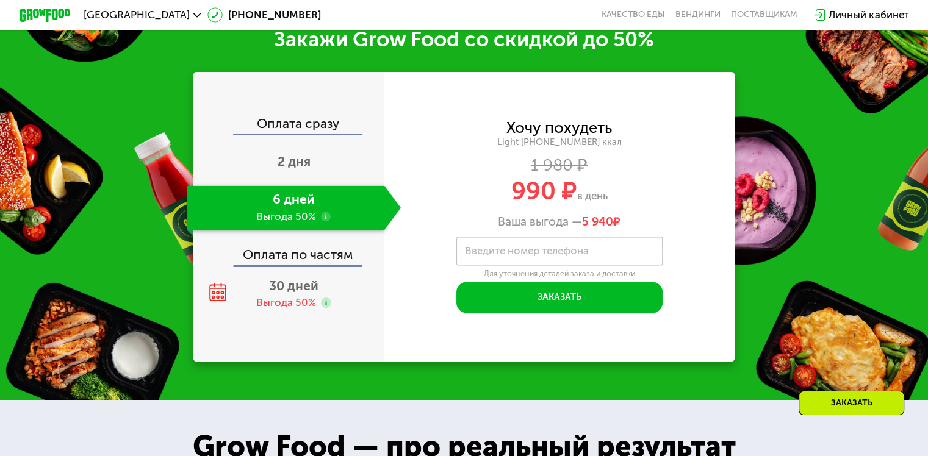
drag, startPoint x: 500, startPoint y: 266, endPoint x: 500, endPoint y: 259, distance: 7.3
click at [500, 255] on label "Введите номер телефона" at bounding box center [527, 251] width 124 height 7
click at [500, 262] on input "Введите номер телефона" at bounding box center [559, 251] width 206 height 29
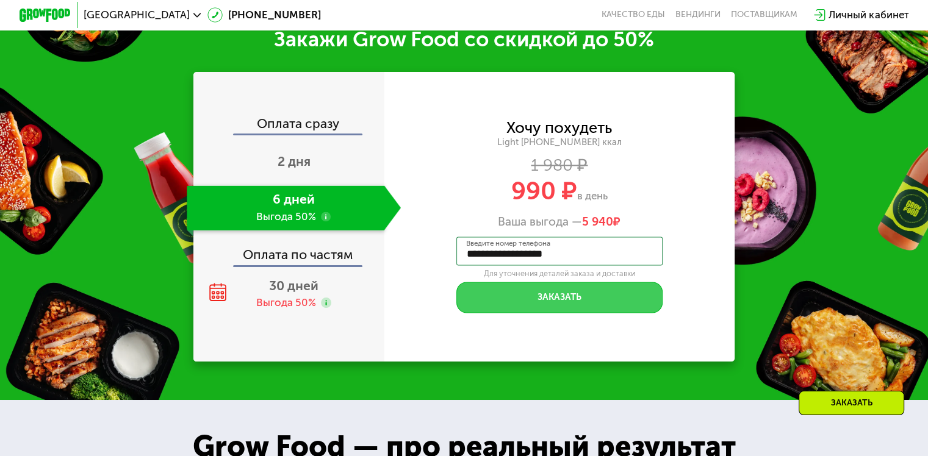
type input "**********"
click at [579, 313] on button "Заказать" at bounding box center [559, 297] width 206 height 31
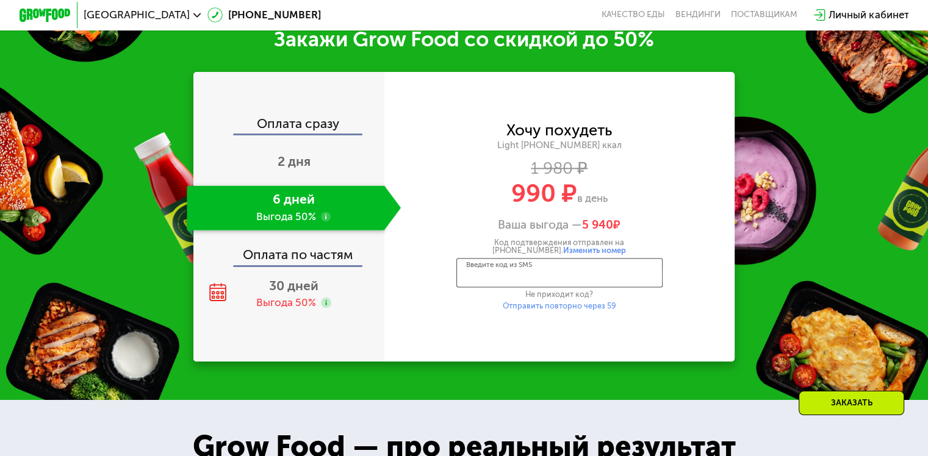
click at [478, 287] on input "Введите код из SMS" at bounding box center [559, 272] width 206 height 29
type input "****"
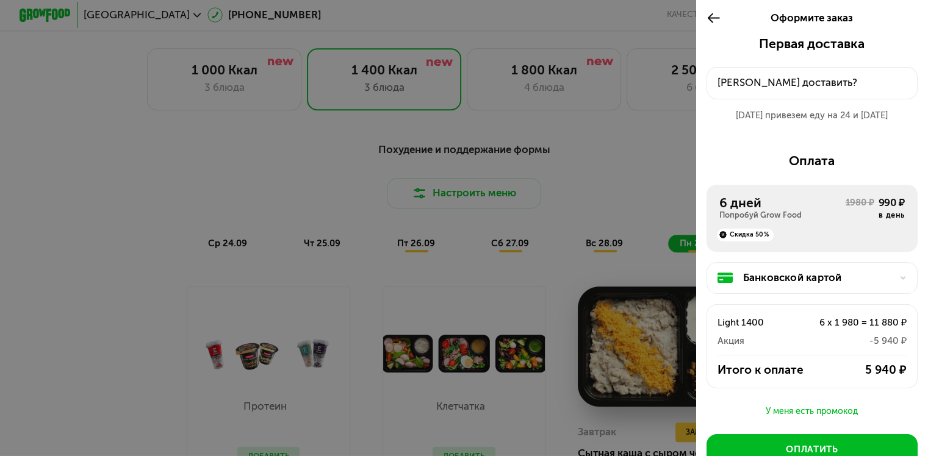
click at [790, 285] on div "Банковской картой" at bounding box center [817, 277] width 148 height 15
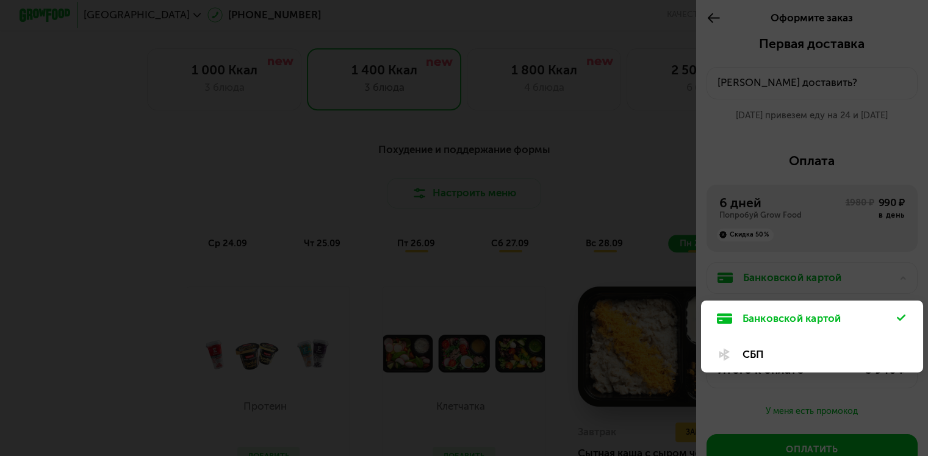
click at [793, 273] on div at bounding box center [464, 228] width 928 height 456
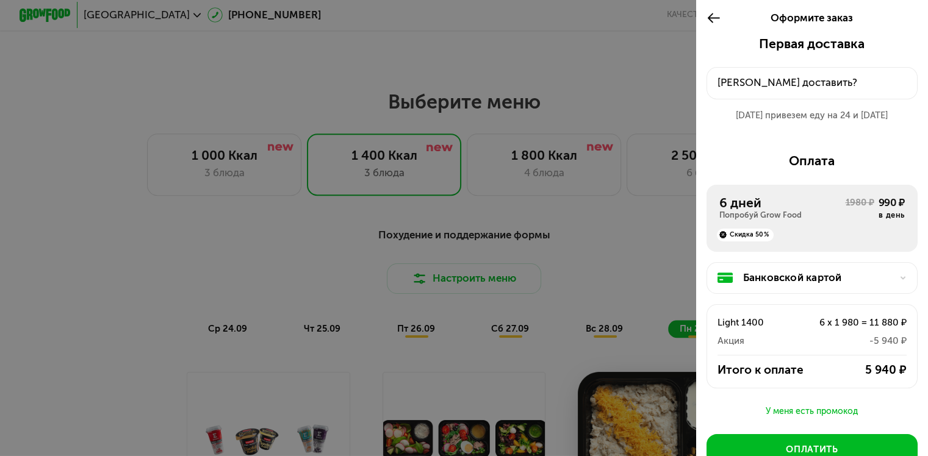
scroll to position [720, 0]
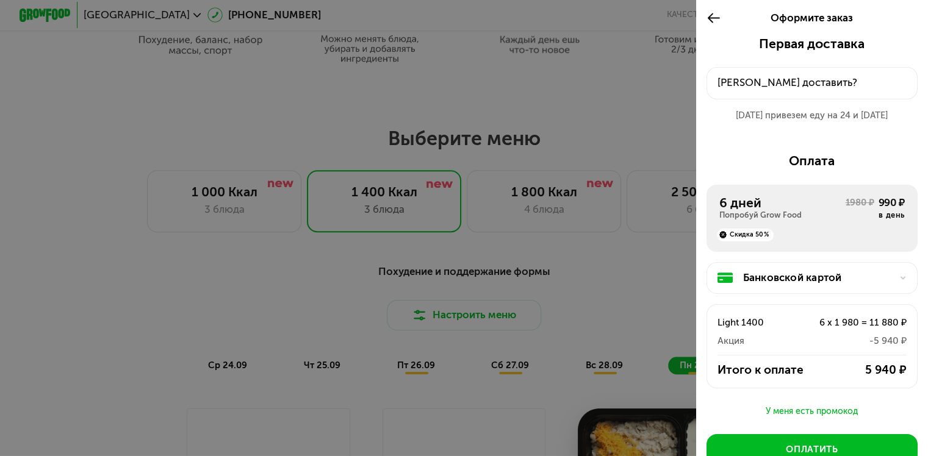
click at [809, 87] on div "Куда доставить?" at bounding box center [812, 82] width 190 height 15
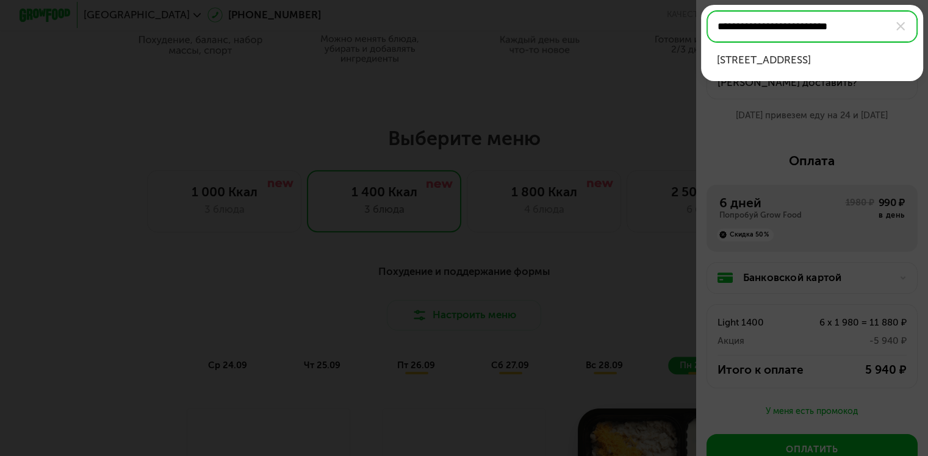
click at [844, 67] on div "г Мытищи, ул Мира, д 35, кв 838" at bounding box center [812, 59] width 191 height 15
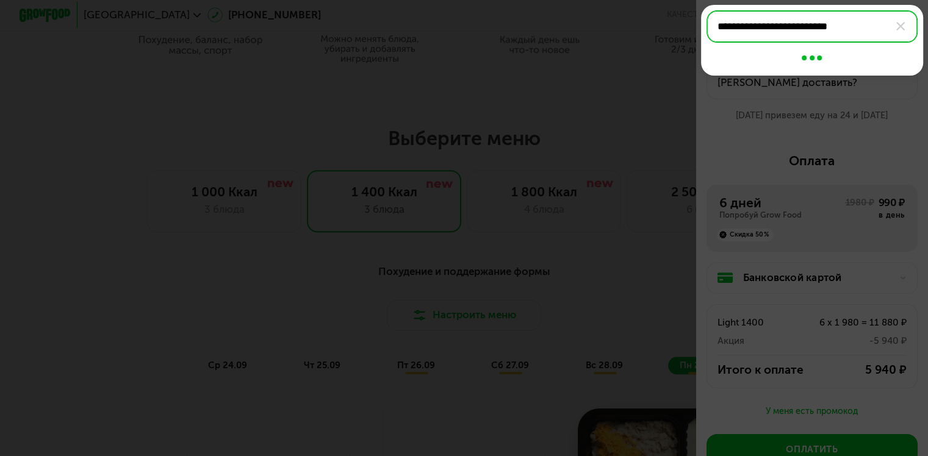
type input "**********"
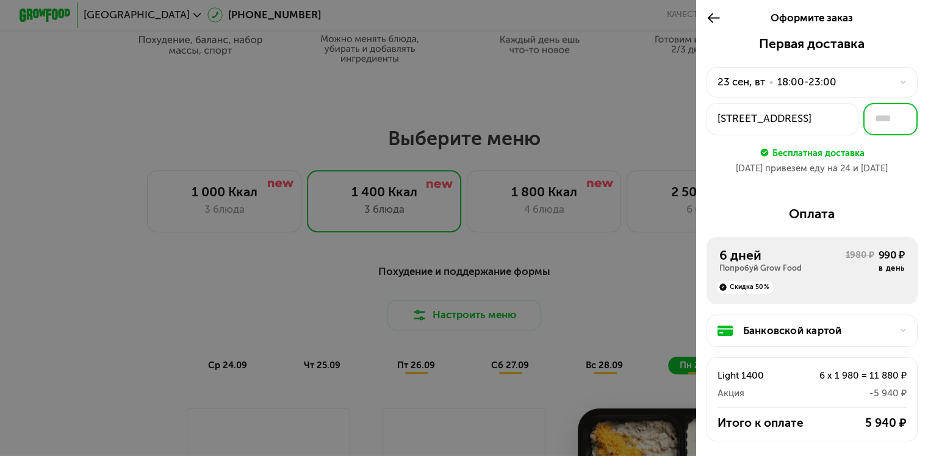
click at [879, 120] on input "text" at bounding box center [890, 119] width 54 height 32
type input "***"
click at [884, 170] on div "23 сен привезем еду на 24 и 25 сен" at bounding box center [811, 168] width 211 height 13
click at [709, 146] on div "Бесплатная доставка" at bounding box center [811, 152] width 211 height 14
